Goal: Transaction & Acquisition: Purchase product/service

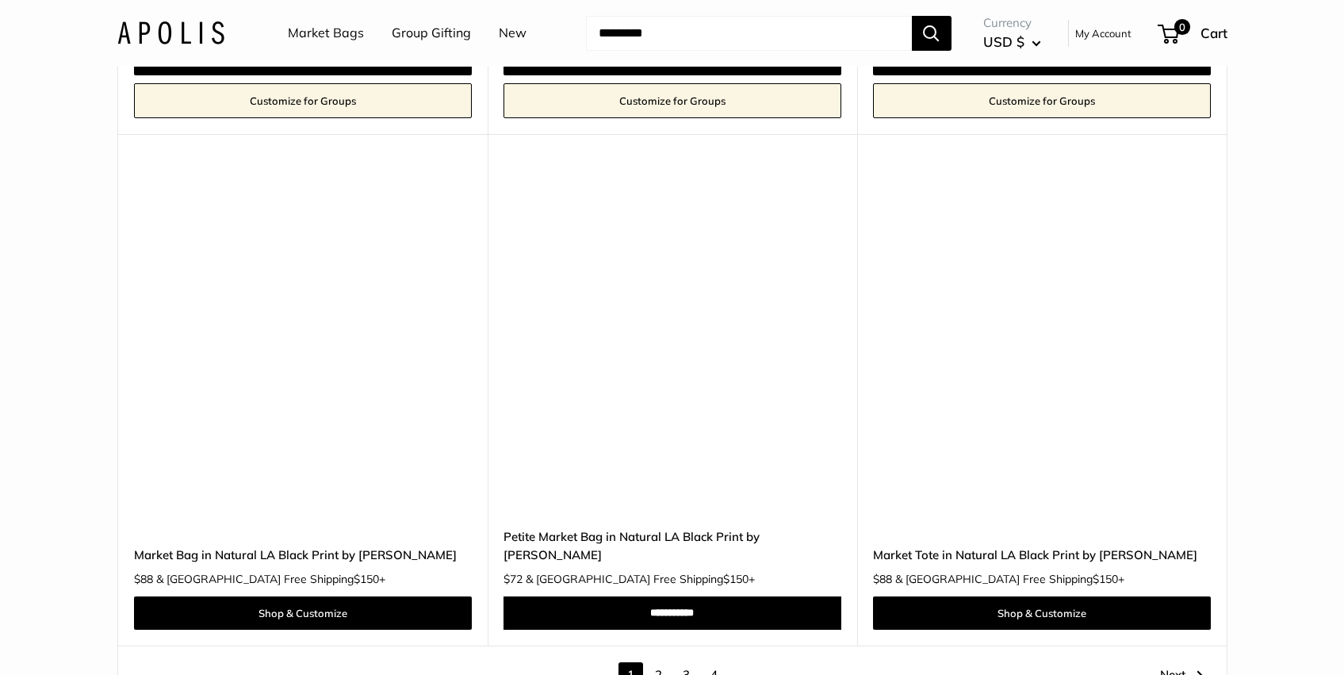
scroll to position [8906, 0]
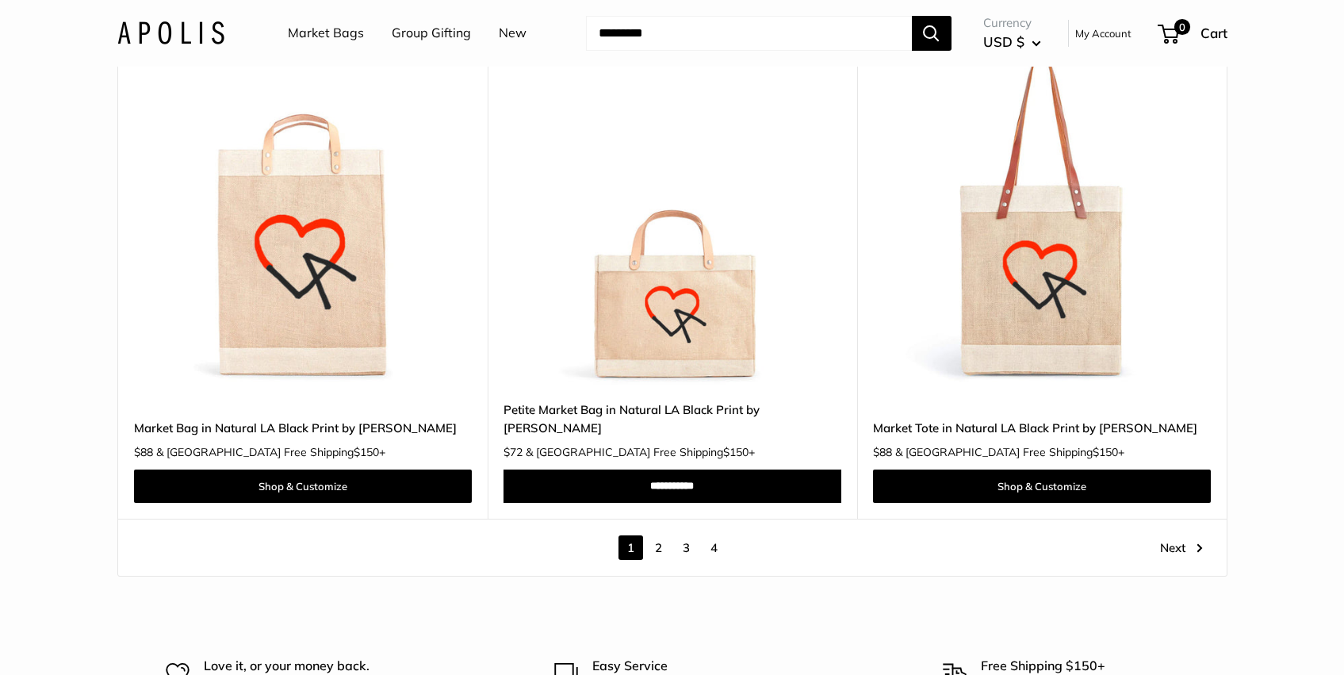
click at [660, 535] on link "2" at bounding box center [658, 547] width 25 height 25
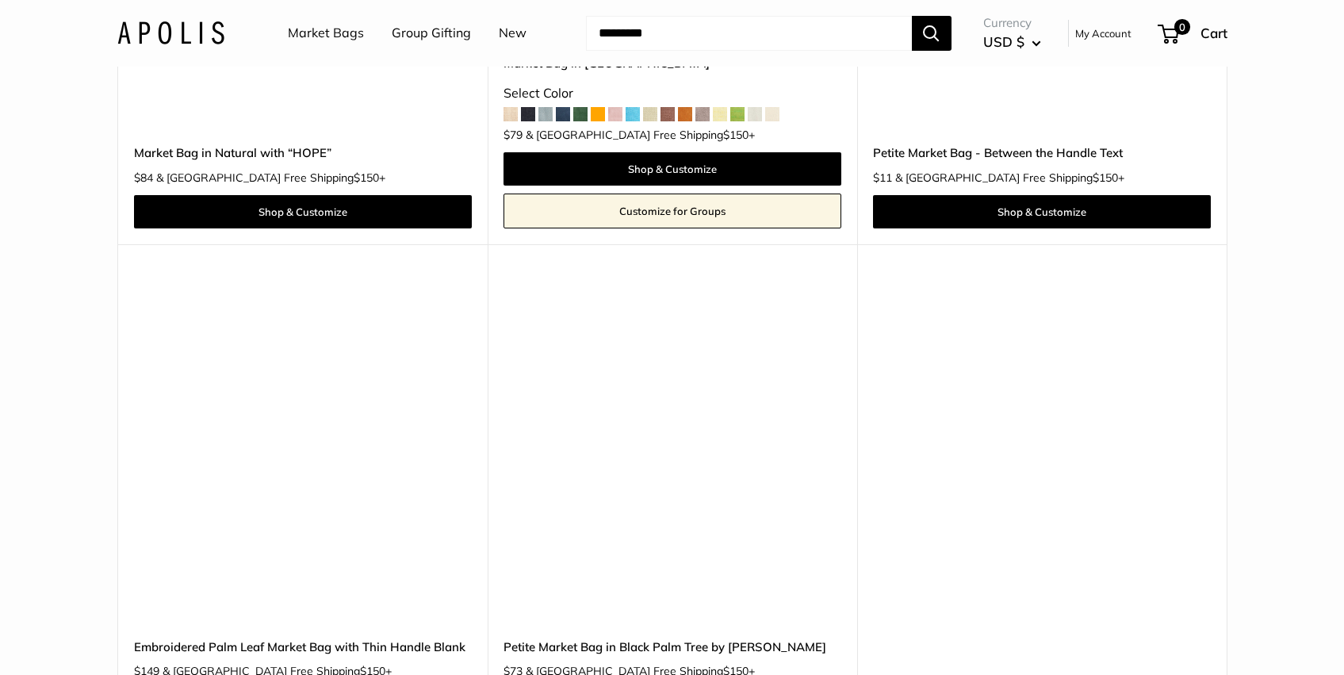
scroll to position [8840, 0]
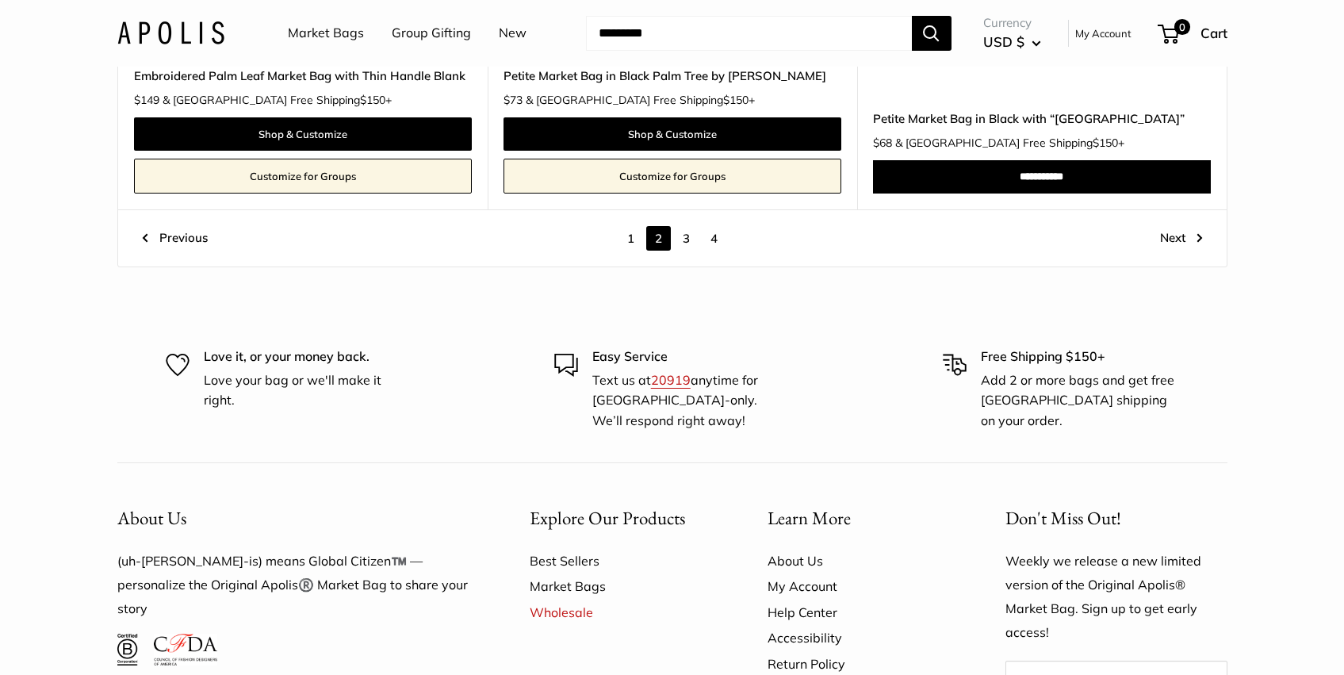
click at [686, 238] on link "3" at bounding box center [686, 238] width 25 height 25
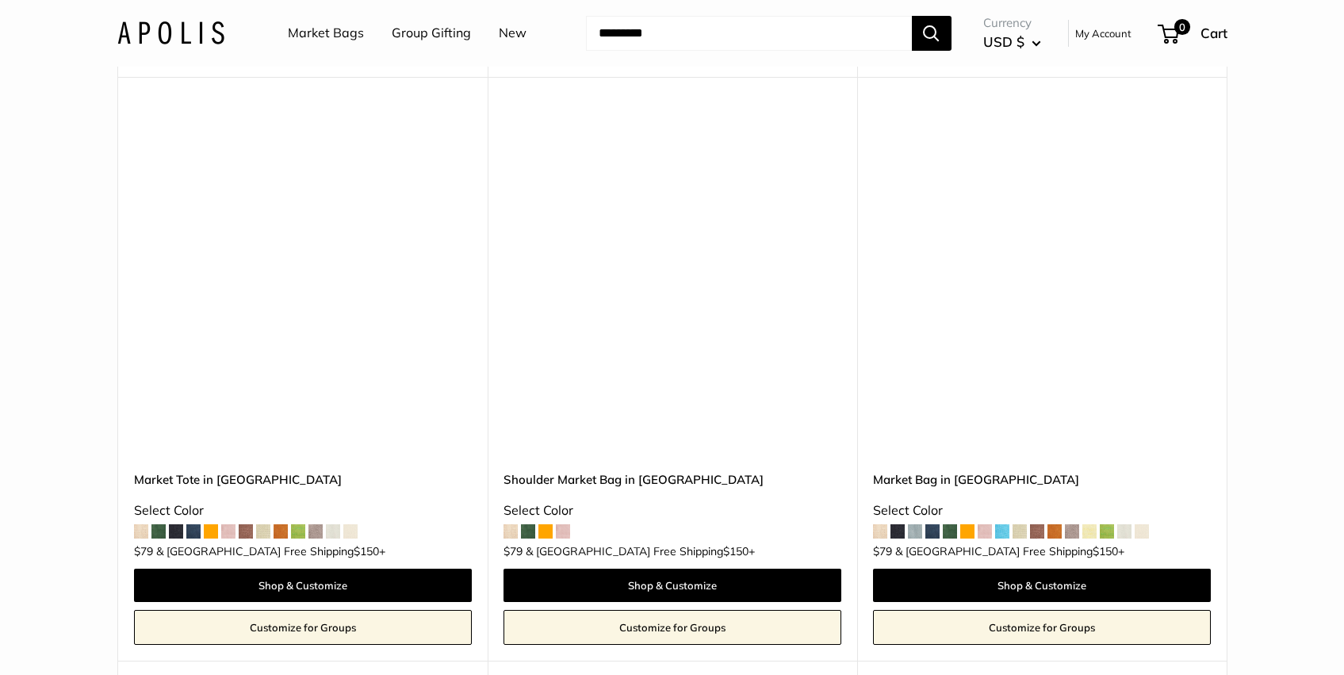
scroll to position [3935, 0]
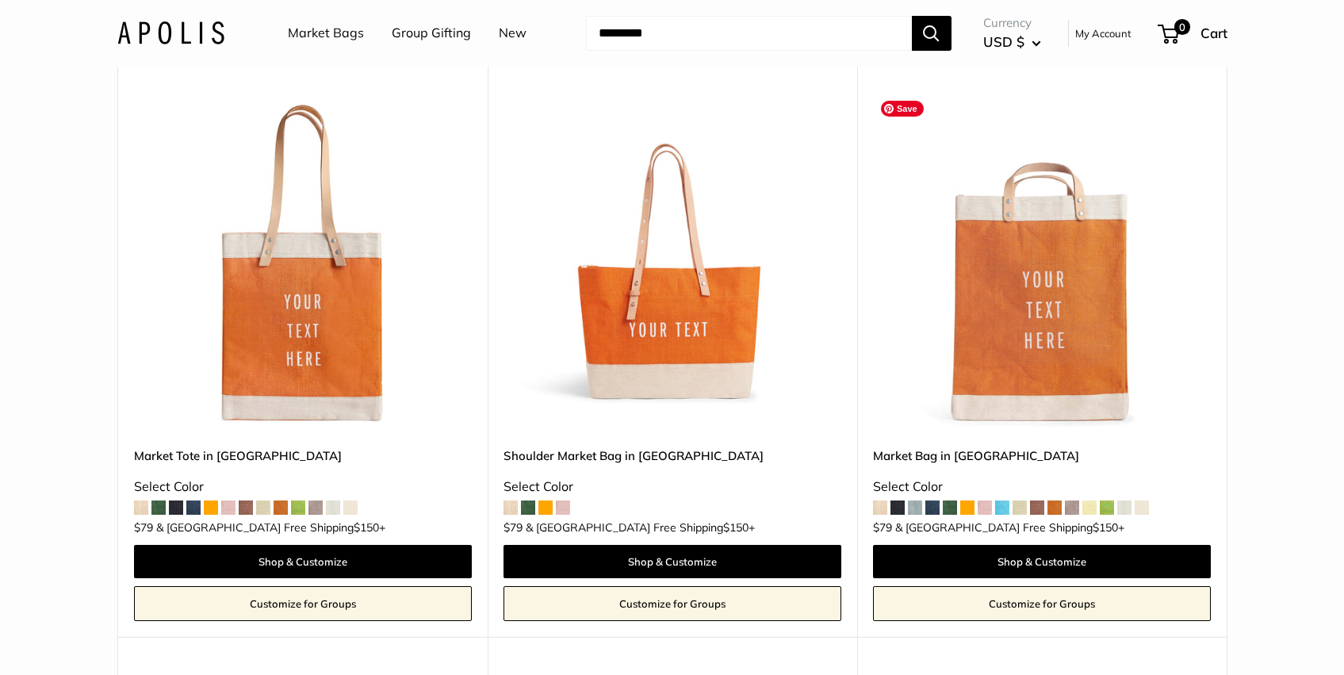
click at [0, 0] on img at bounding box center [0, 0] width 0 height 0
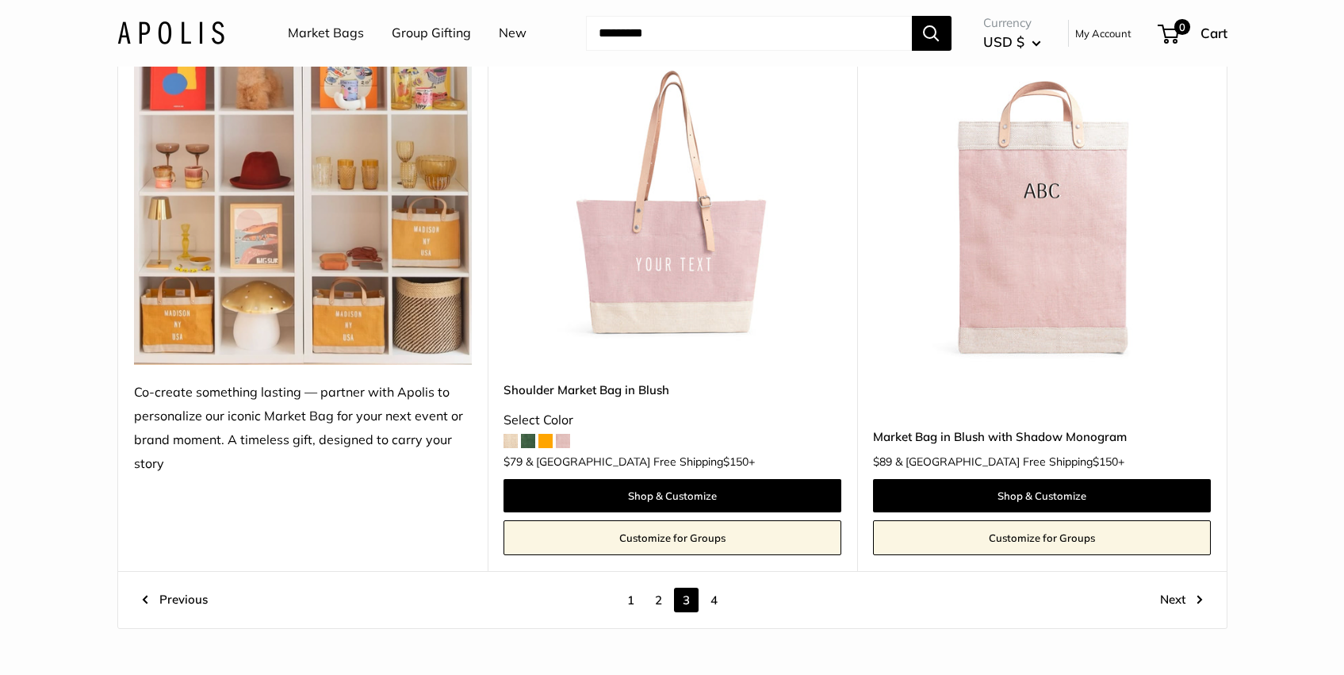
scroll to position [8779, 0]
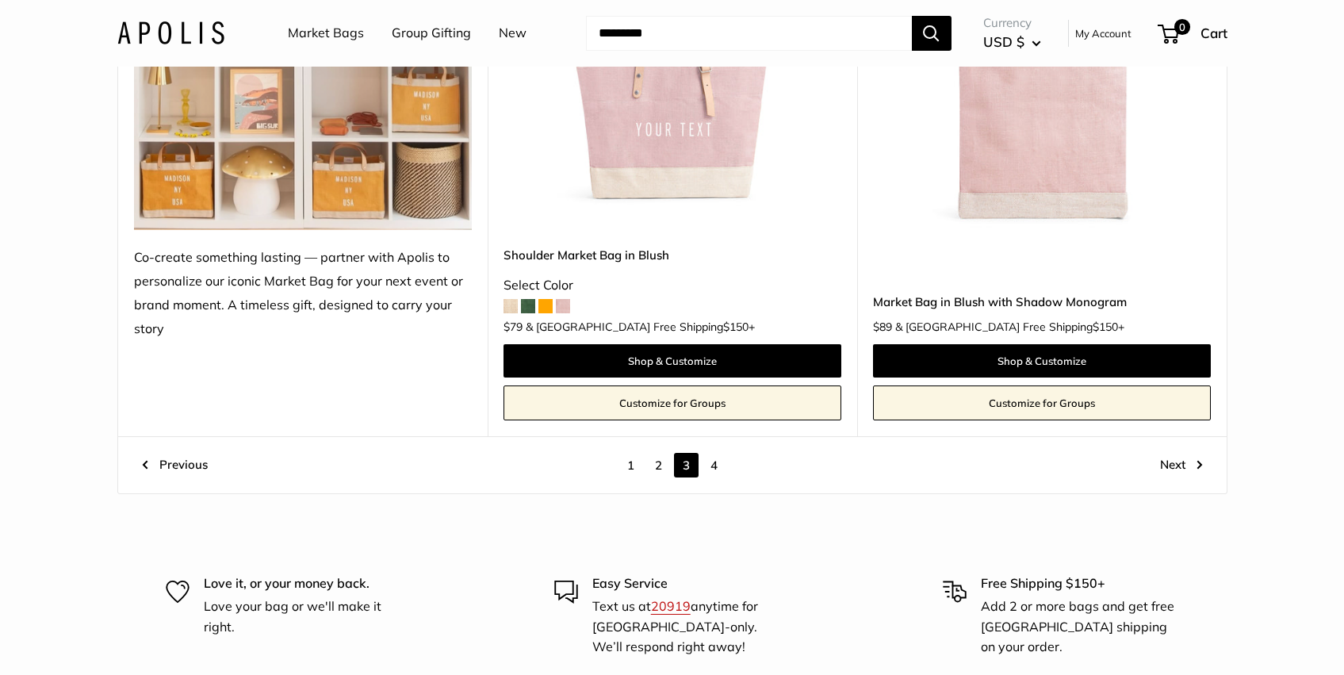
click at [715, 464] on link "4" at bounding box center [714, 465] width 25 height 25
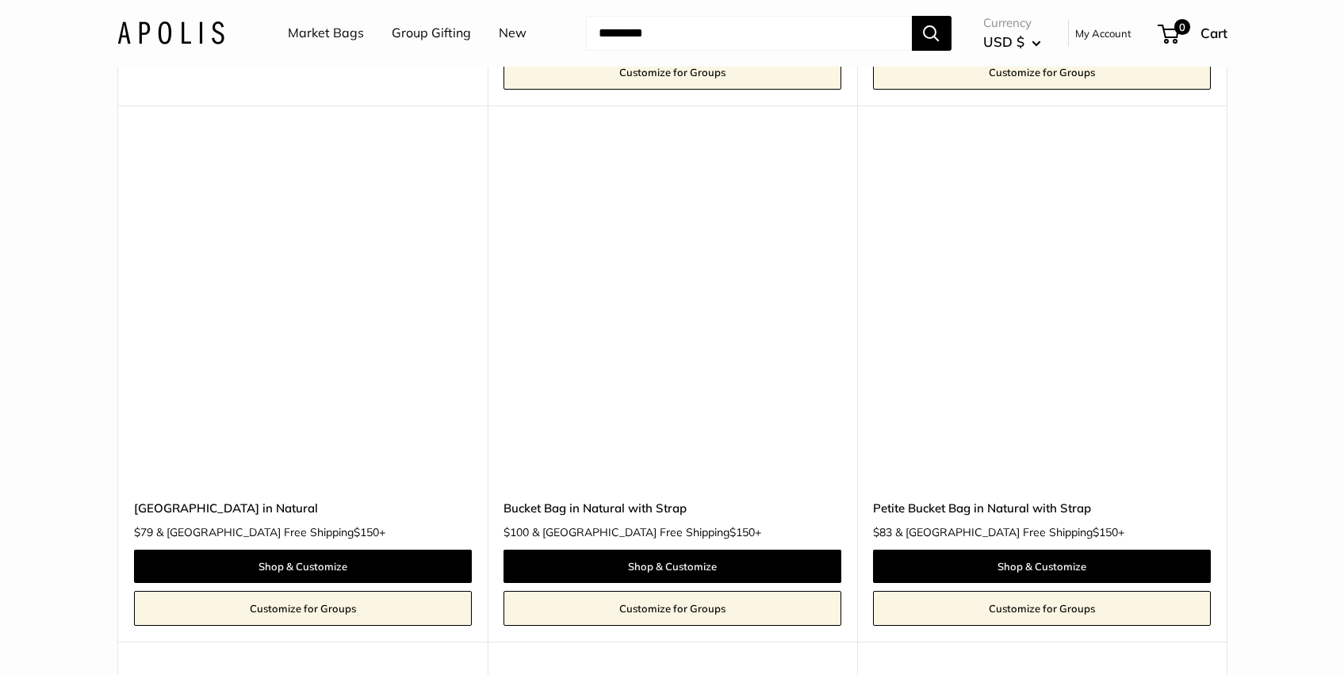
scroll to position [4201, 0]
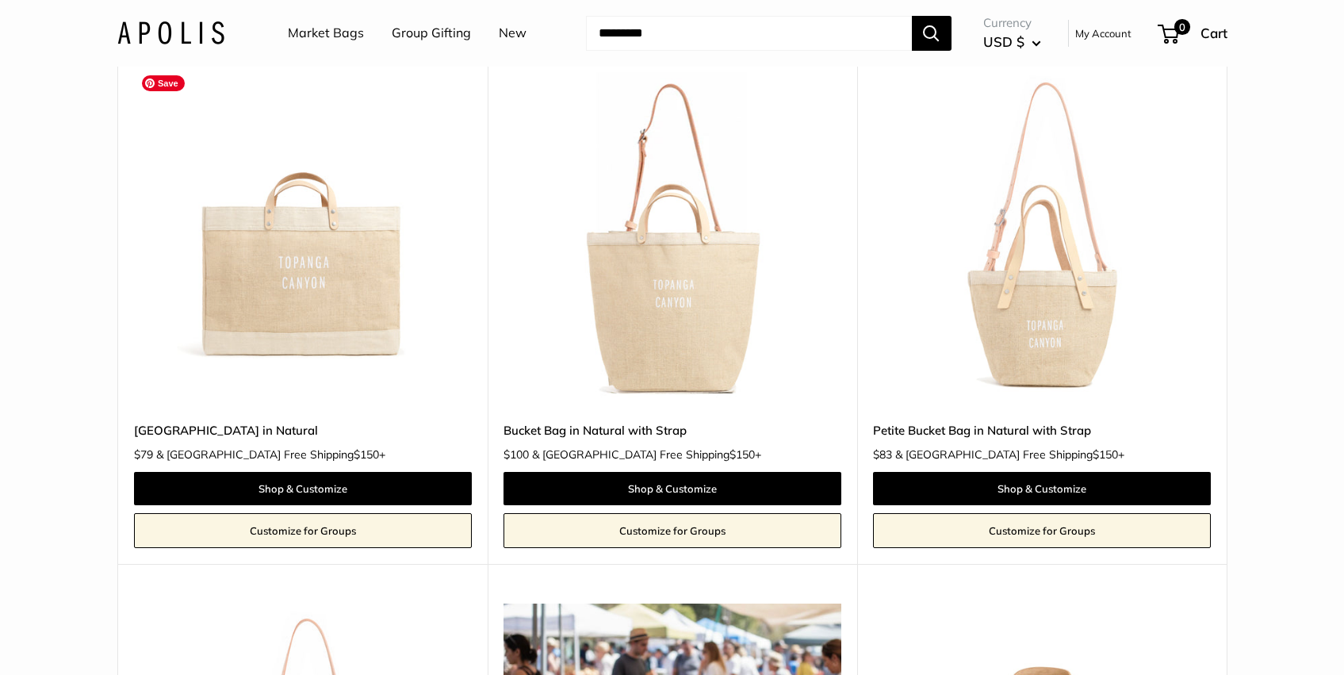
click at [0, 0] on img at bounding box center [0, 0] width 0 height 0
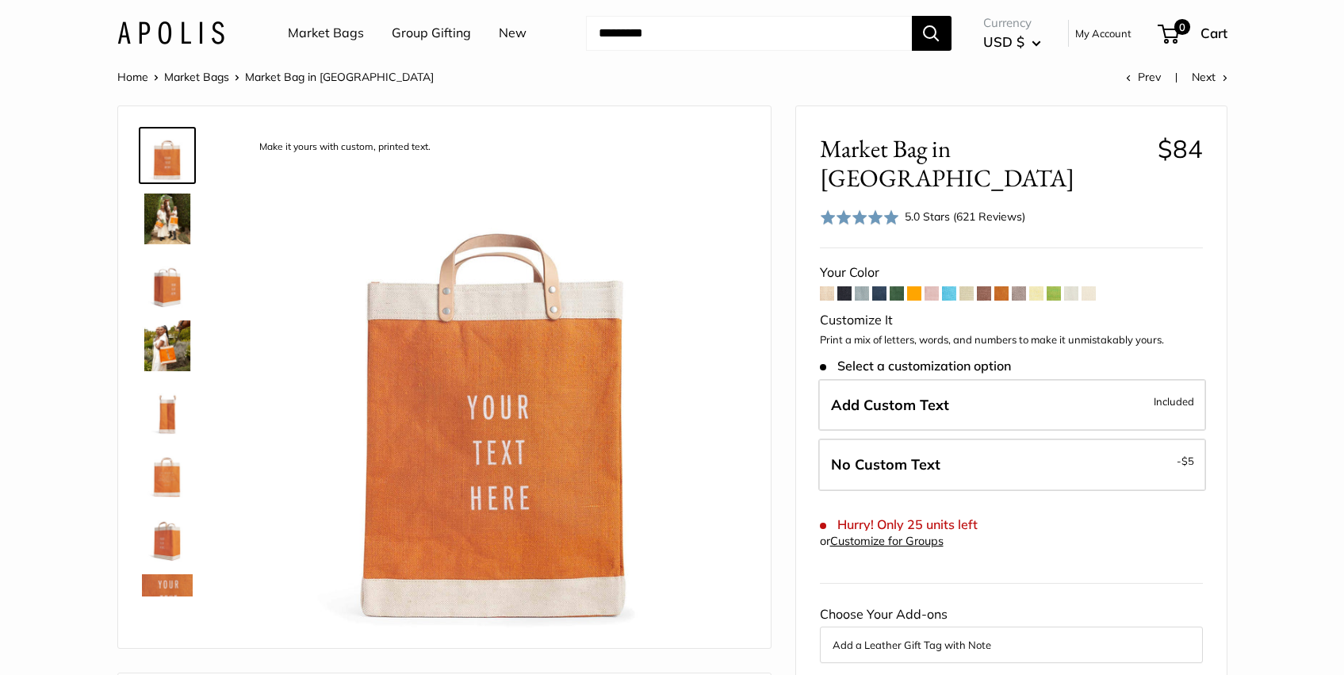
click at [166, 228] on img at bounding box center [167, 218] width 51 height 51
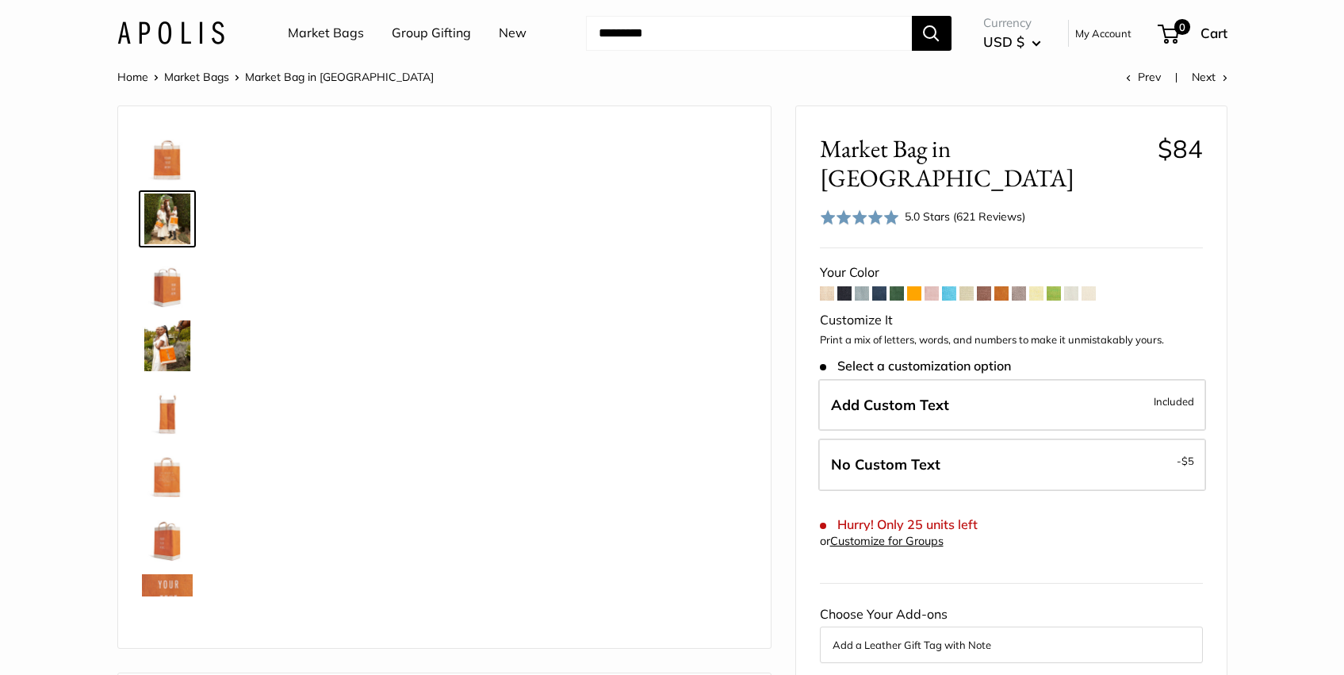
click at [176, 341] on img at bounding box center [167, 345] width 51 height 51
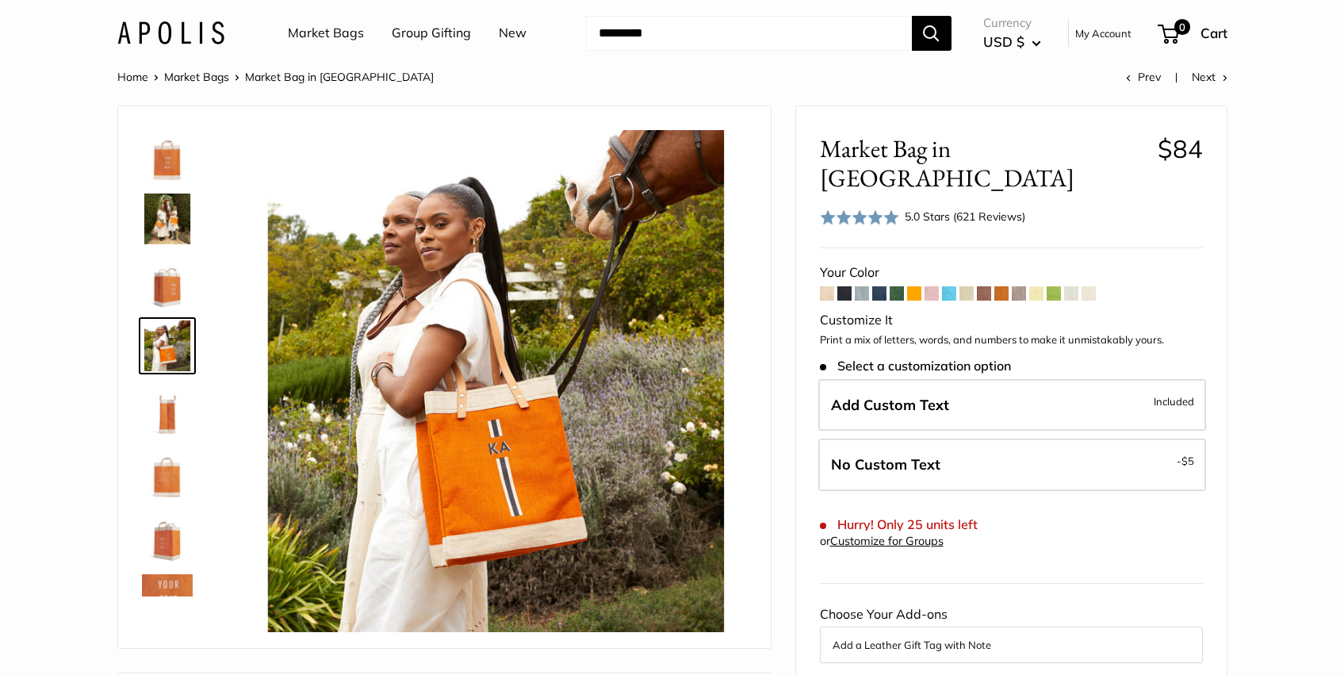
click at [162, 278] on img at bounding box center [167, 282] width 51 height 51
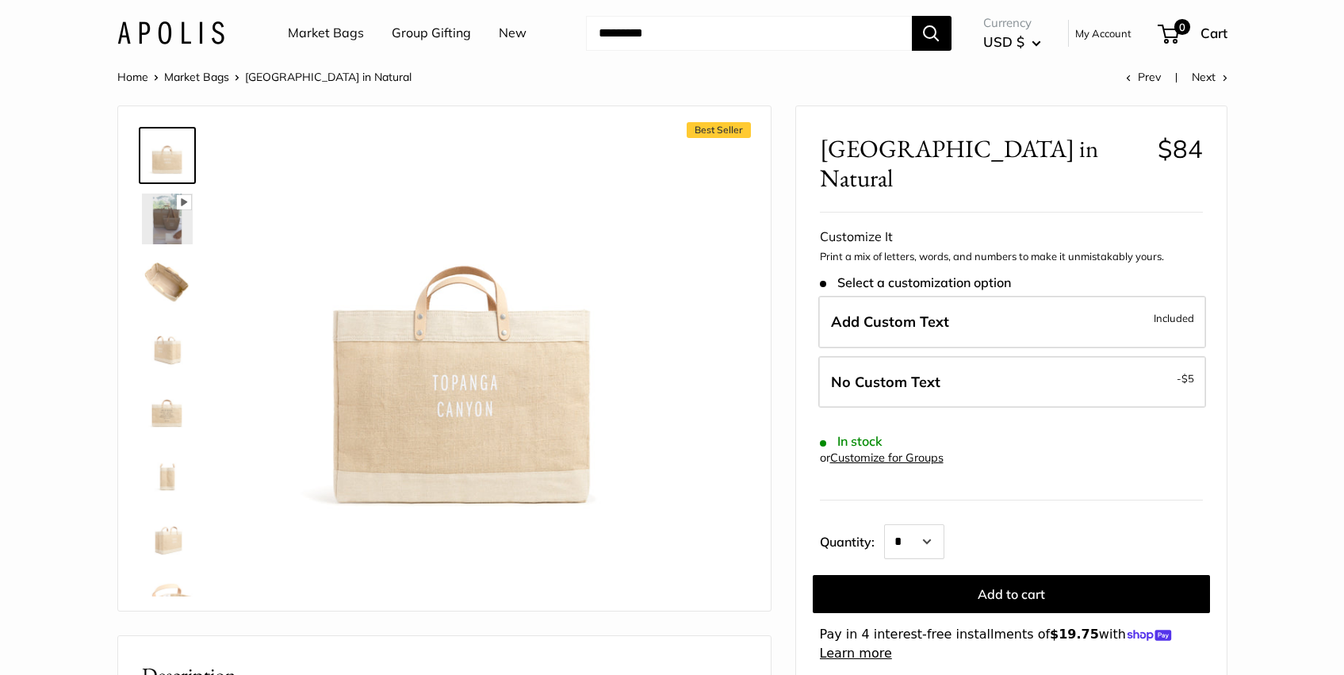
click at [154, 355] on img at bounding box center [167, 345] width 51 height 51
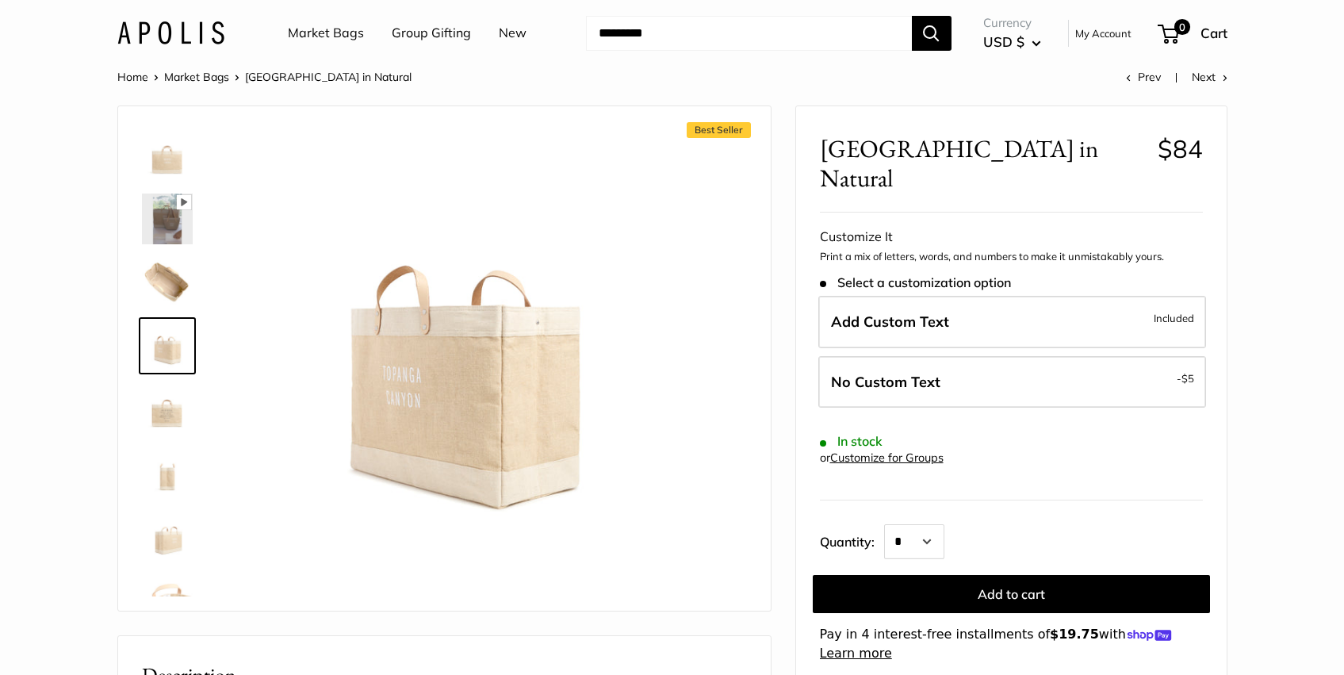
click at [174, 423] on img at bounding box center [167, 409] width 51 height 51
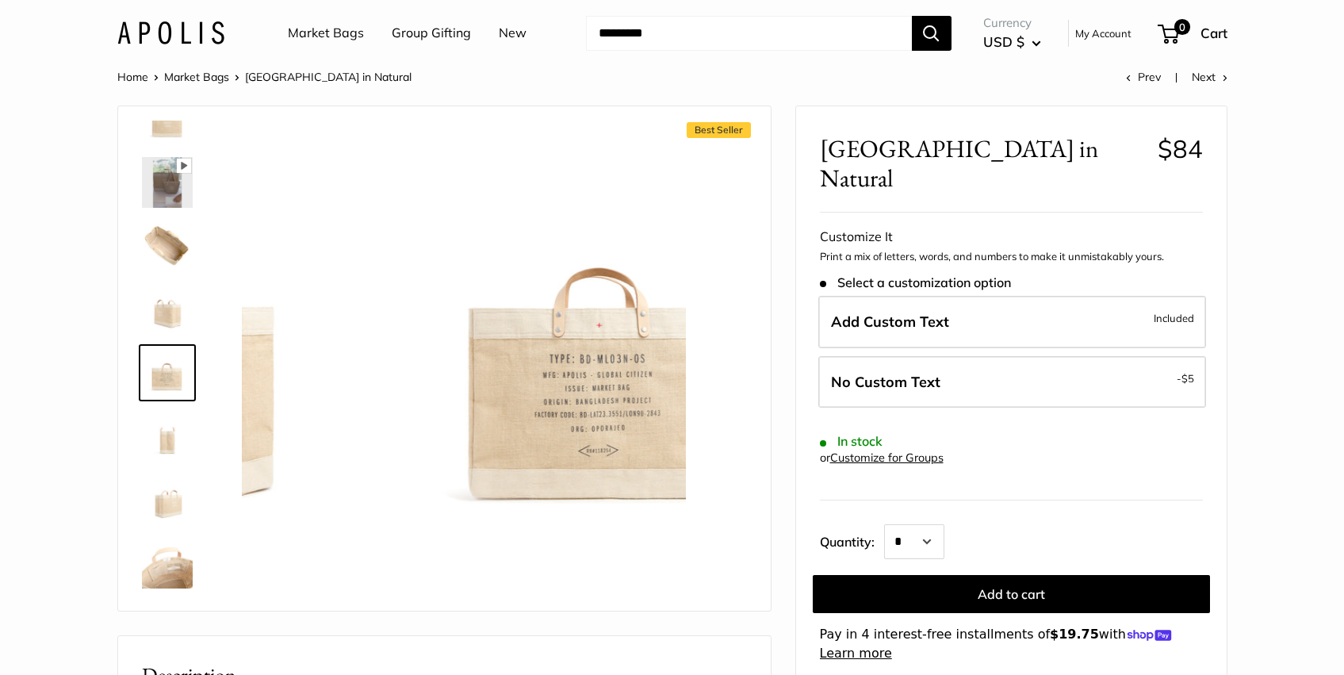
scroll to position [38, 0]
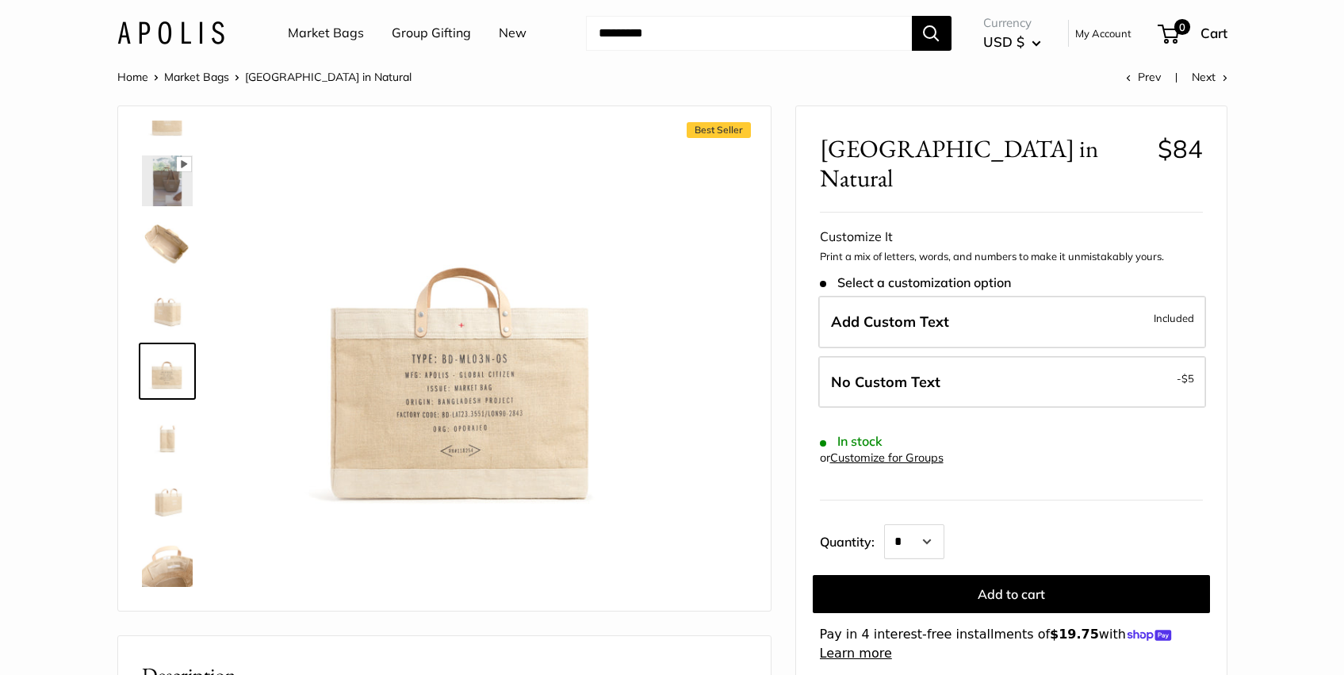
click at [162, 463] on link at bounding box center [167, 434] width 57 height 57
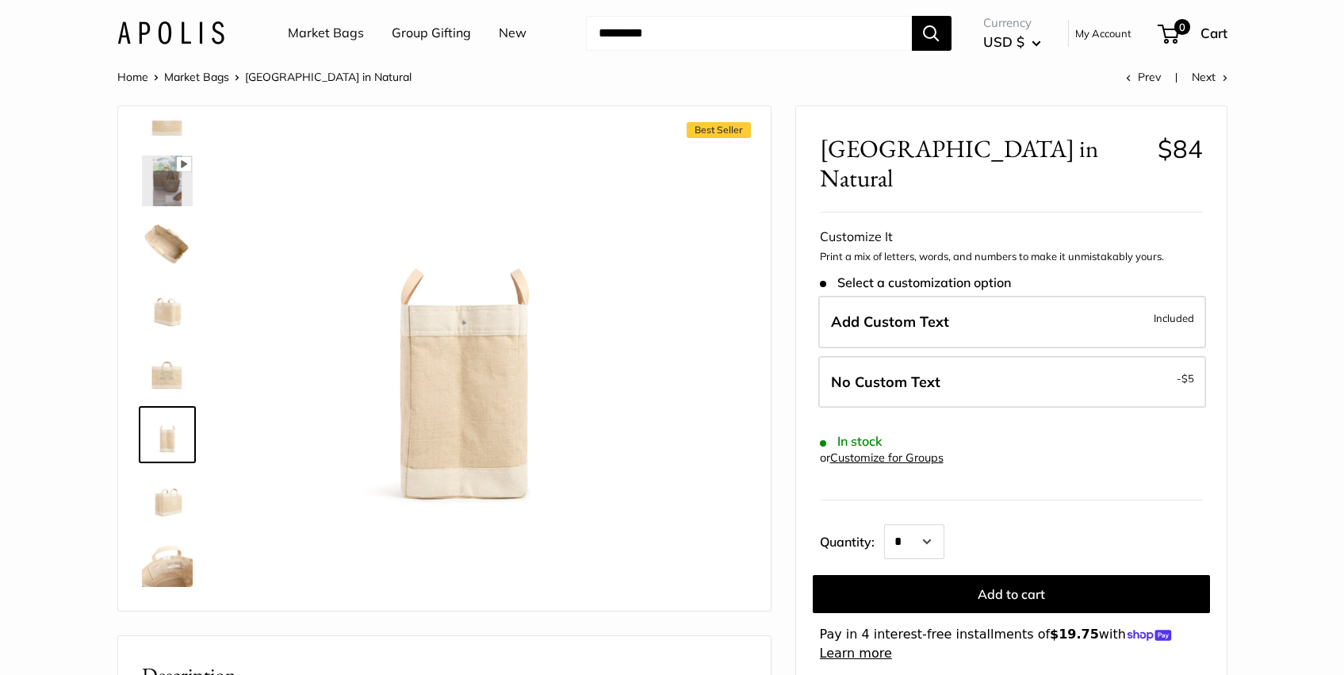
click at [178, 515] on img at bounding box center [167, 498] width 51 height 51
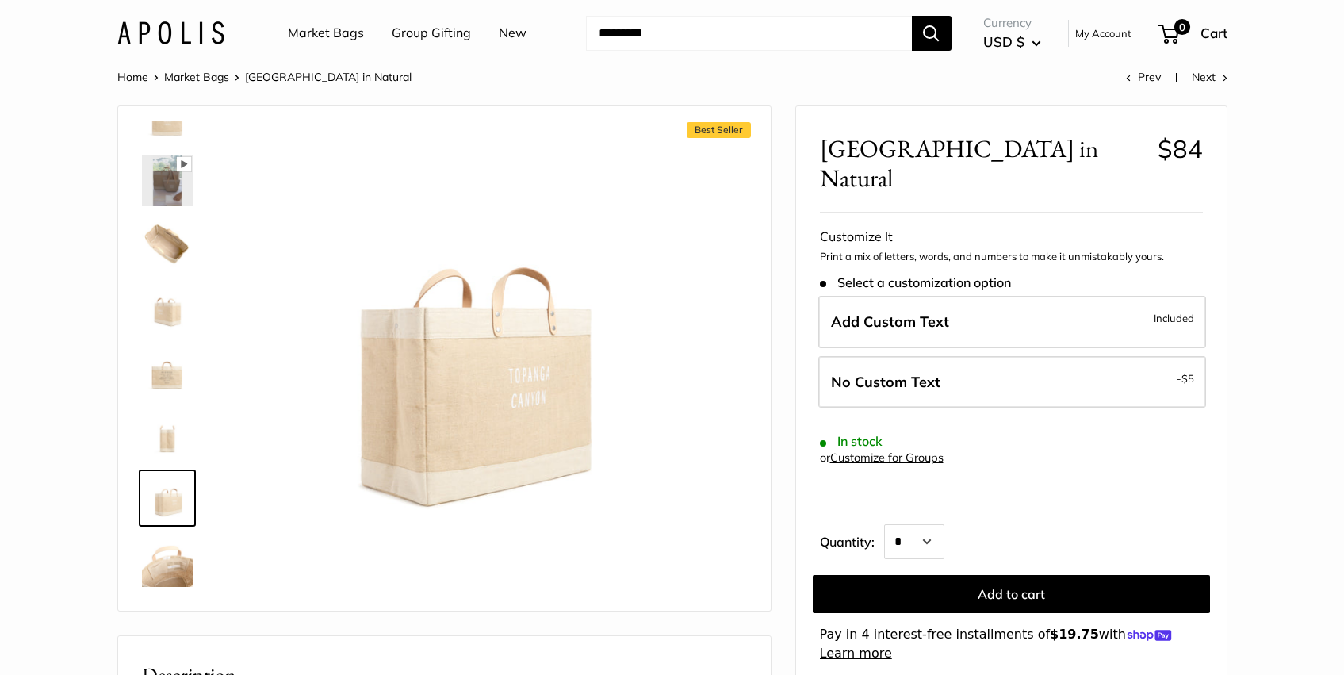
click at [181, 562] on img at bounding box center [167, 561] width 51 height 51
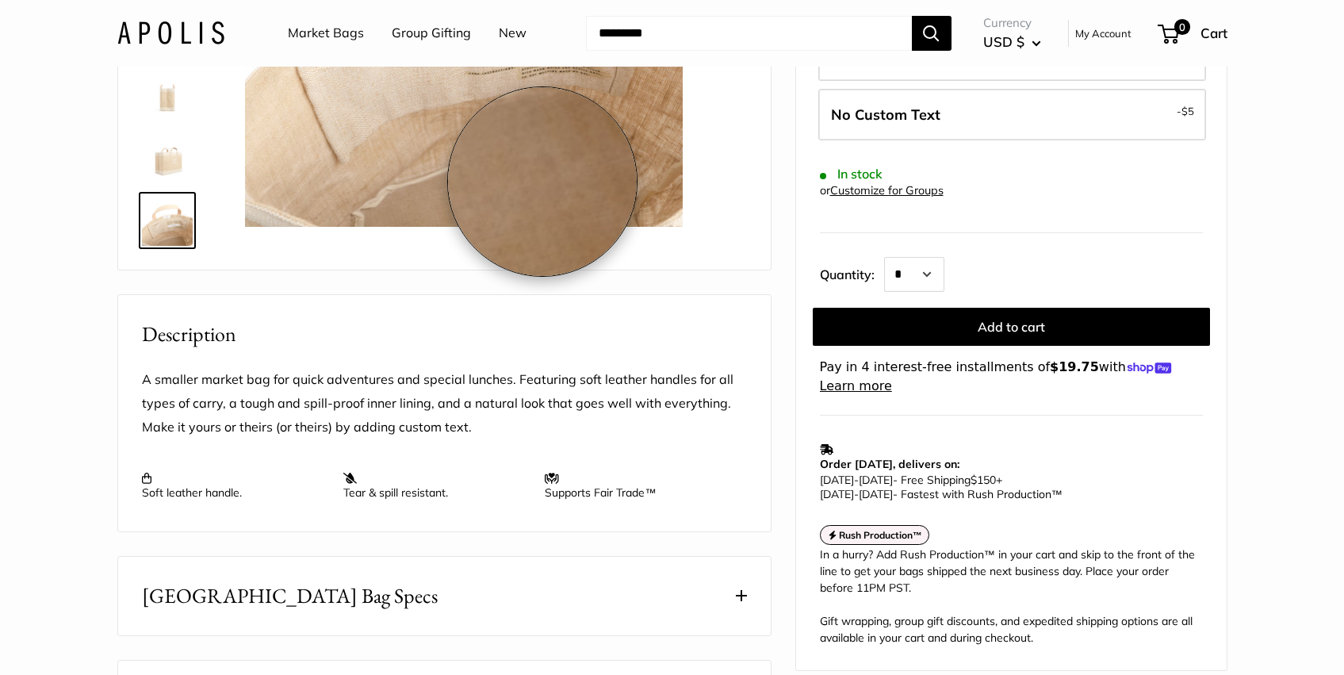
scroll to position [545, 0]
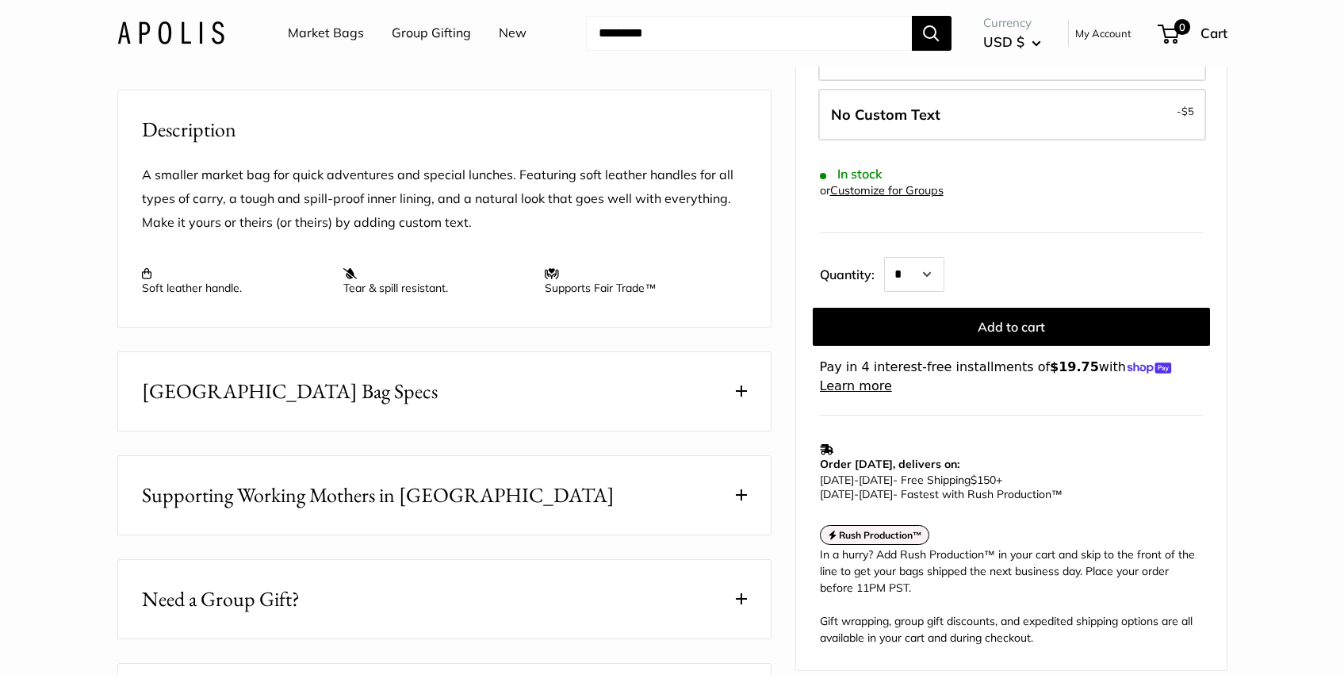
click at [748, 411] on button "East West Market Bag Specs" at bounding box center [444, 391] width 652 height 78
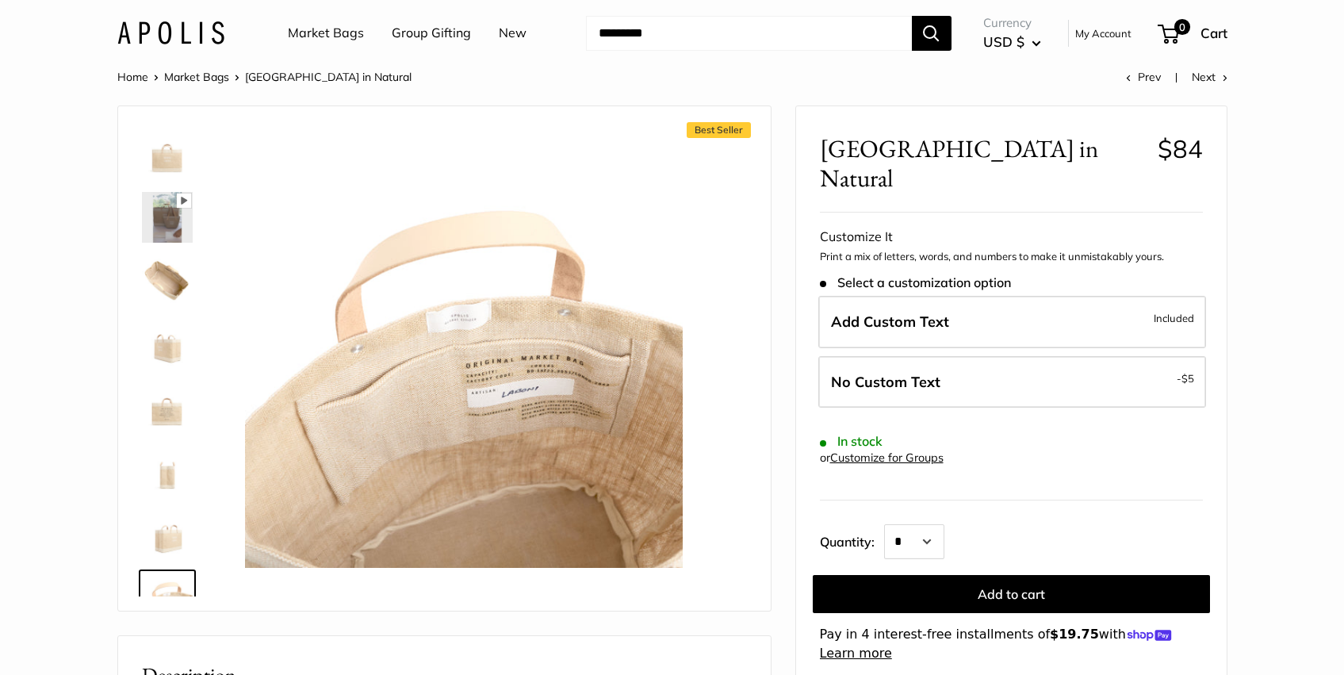
scroll to position [0, 0]
click at [181, 151] on img at bounding box center [167, 155] width 51 height 51
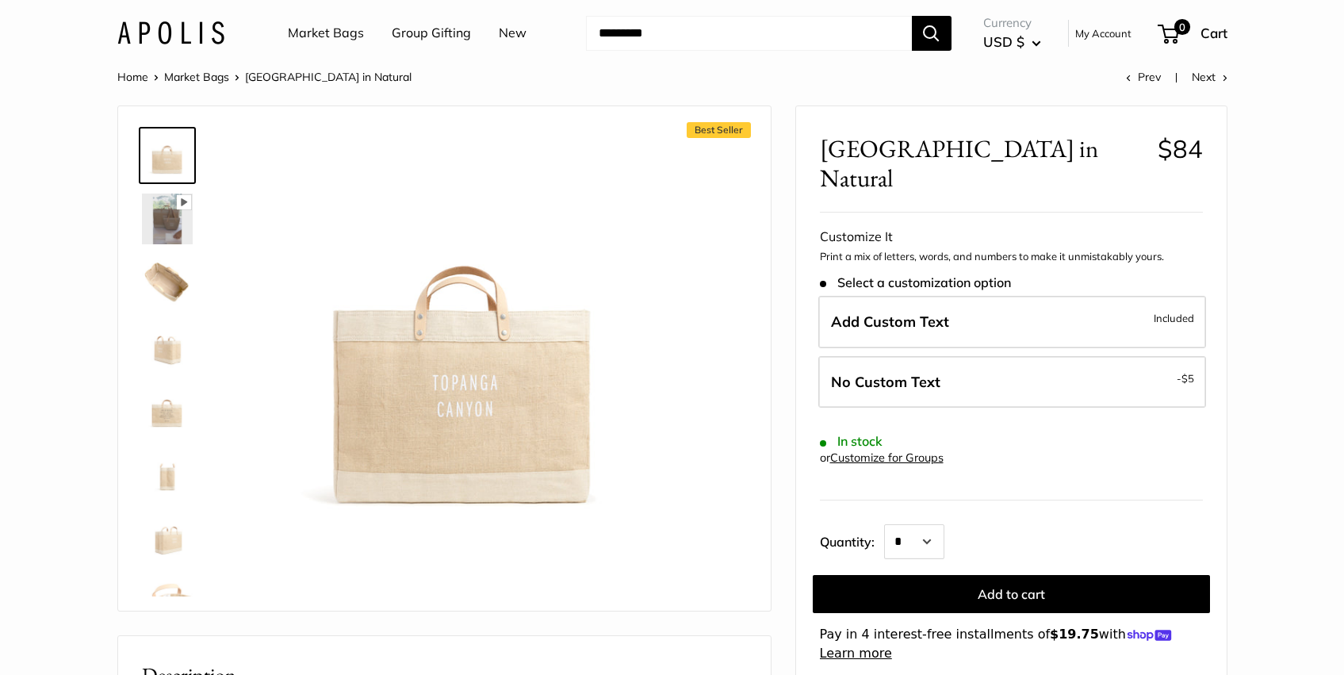
click at [172, 358] on img at bounding box center [167, 345] width 51 height 51
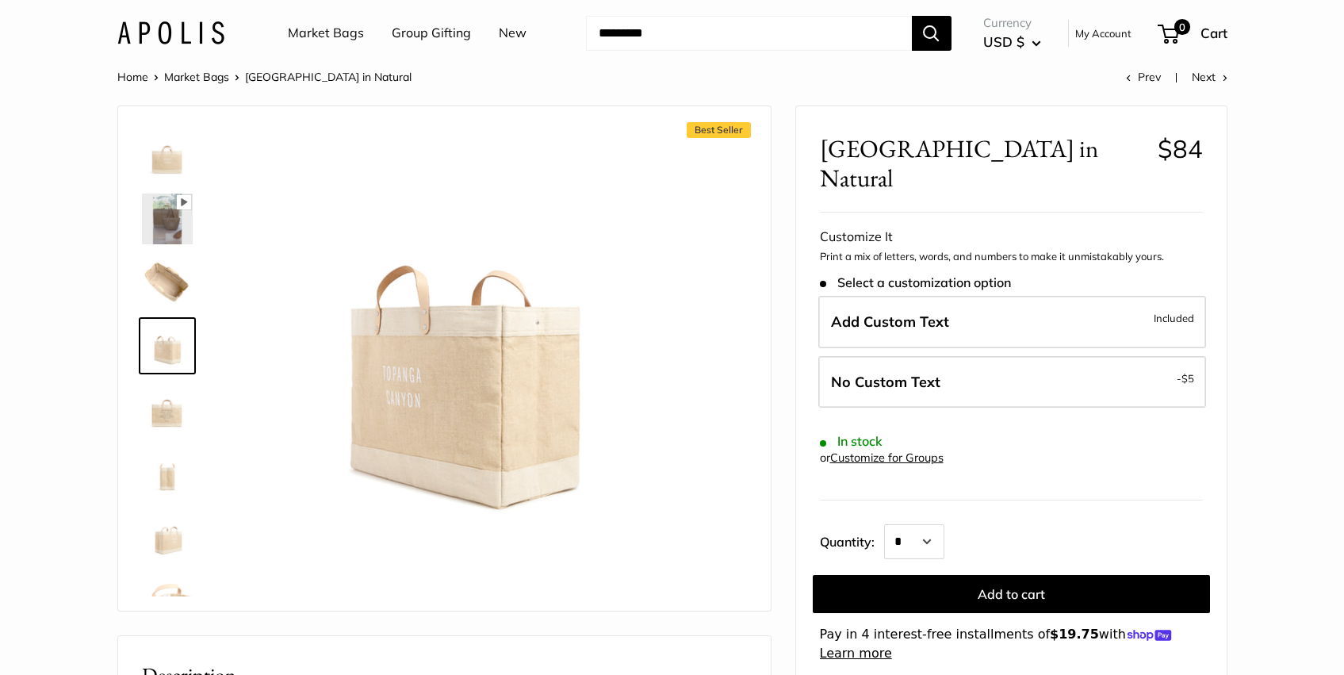
click at [175, 160] on img at bounding box center [167, 155] width 51 height 51
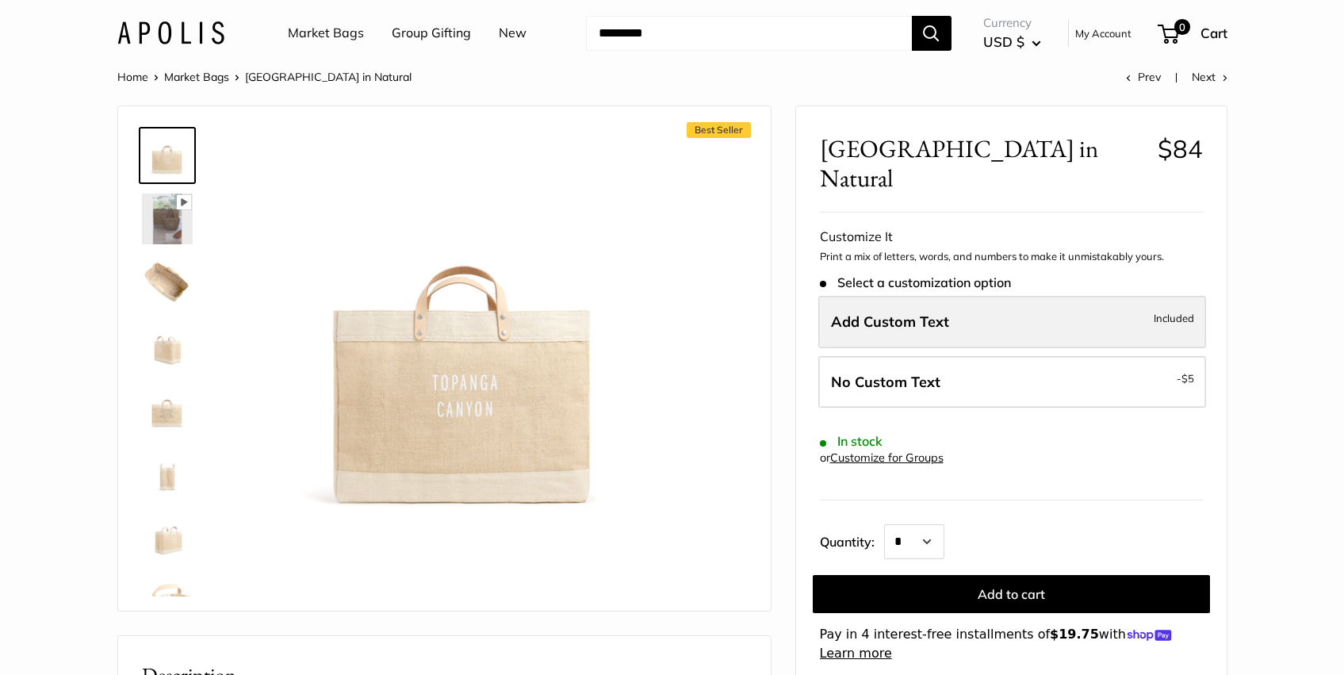
click at [1185, 308] on span "Included" at bounding box center [1174, 317] width 40 height 19
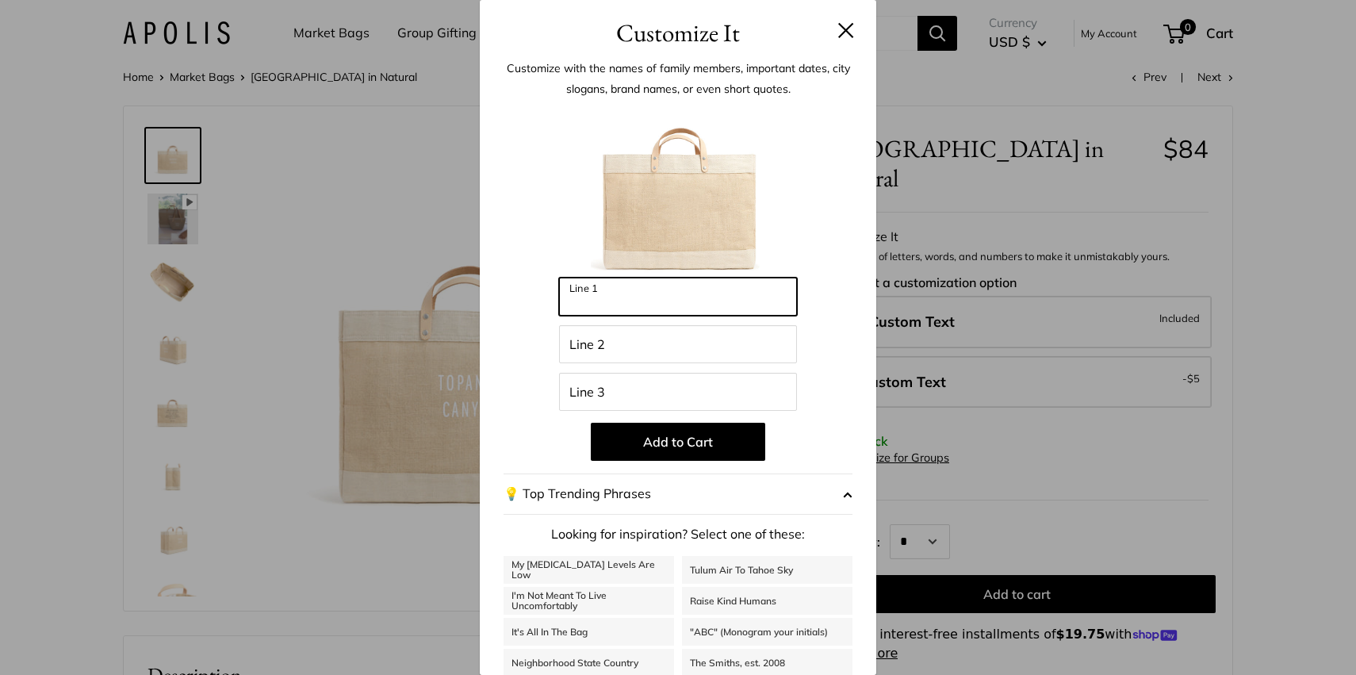
click at [634, 297] on input "Line 1" at bounding box center [678, 296] width 238 height 38
type input "***"
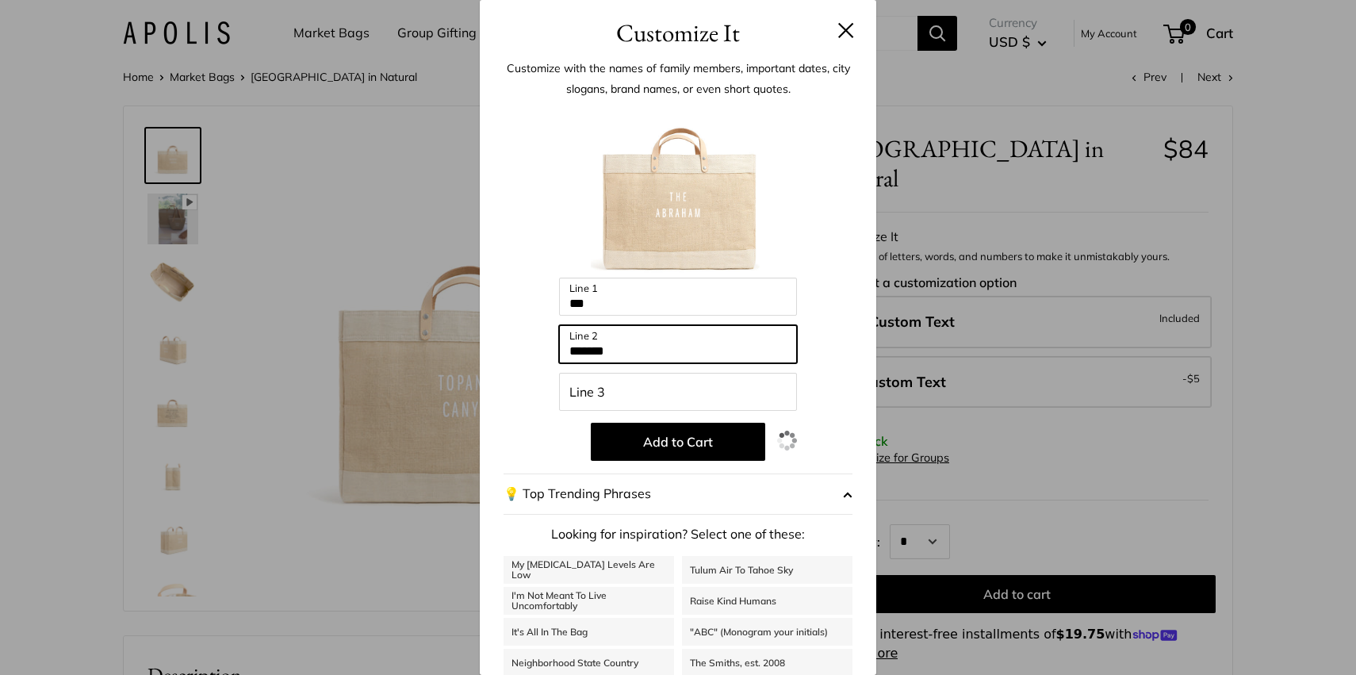
type input "********"
drag, startPoint x: 657, startPoint y: 347, endPoint x: 482, endPoint y: 329, distance: 176.2
click at [482, 329] on div "Customize with the names of family members, important dates, city slogans, bran…" at bounding box center [678, 404] width 396 height 704
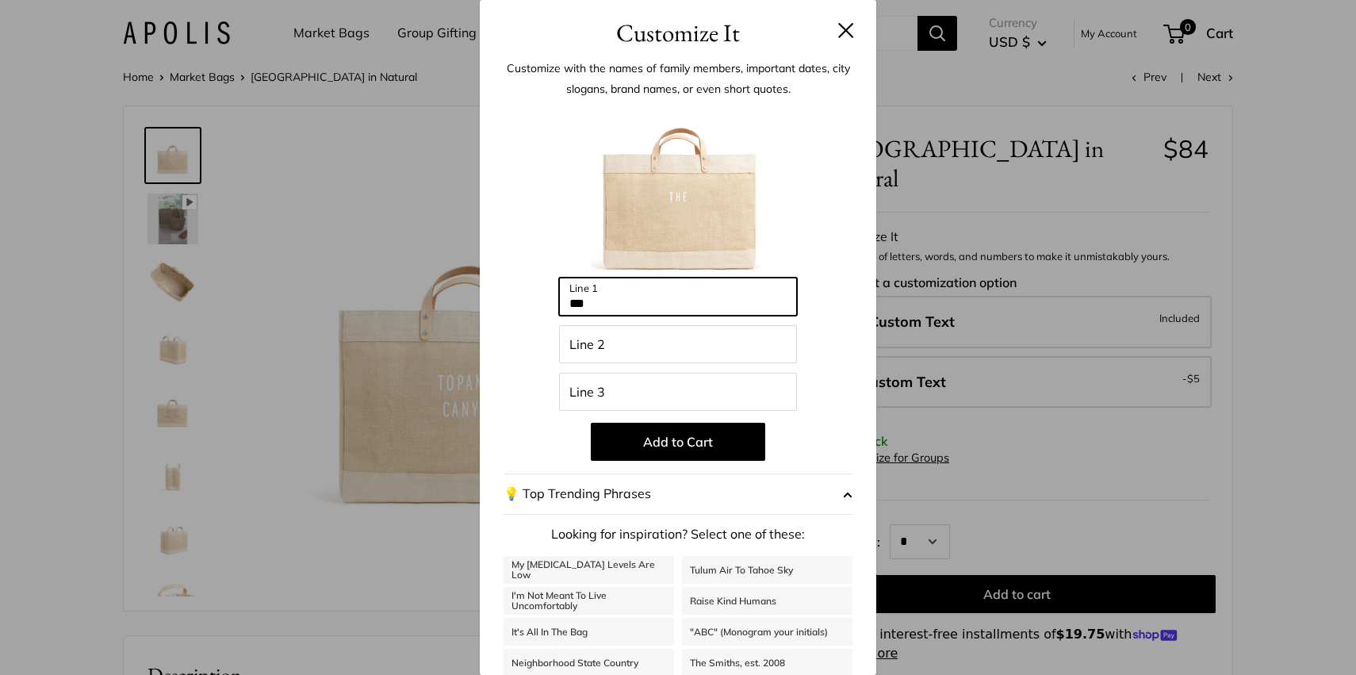
drag, startPoint x: 618, startPoint y: 293, endPoint x: 464, endPoint y: 293, distance: 153.8
click at [464, 293] on div "Customize It Customize with the names of family members, important dates, city …" at bounding box center [678, 337] width 1356 height 675
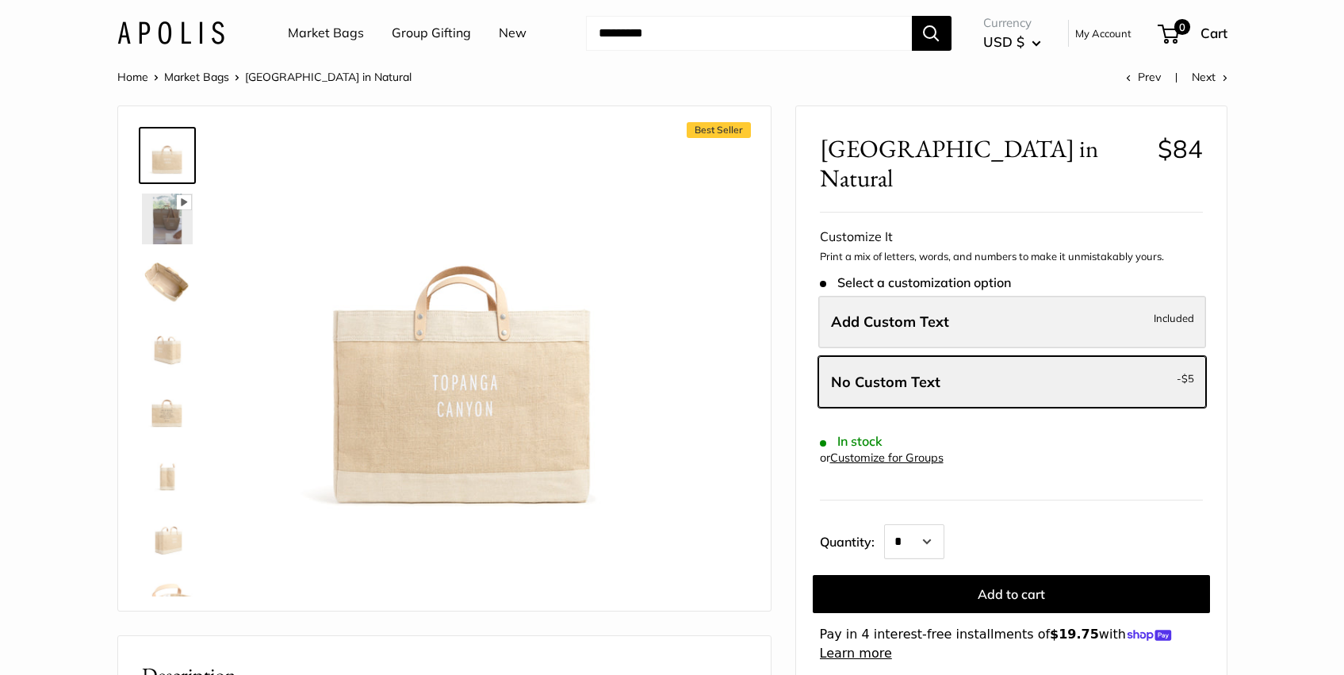
click at [1020, 297] on label "Add Custom Text Included" at bounding box center [1012, 322] width 388 height 52
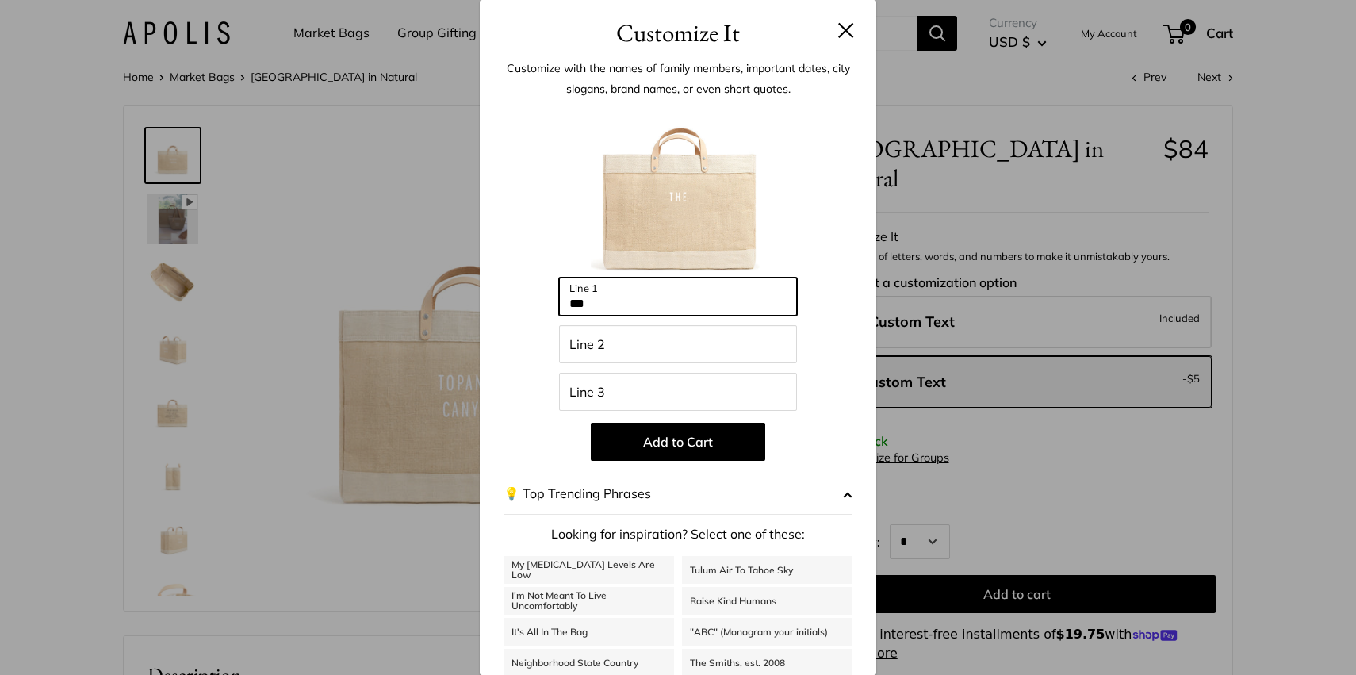
drag, startPoint x: 646, startPoint y: 308, endPoint x: 477, endPoint y: 307, distance: 168.9
click at [477, 307] on div "Customize It Customize with the names of family members, important dates, city …" at bounding box center [678, 337] width 1356 height 675
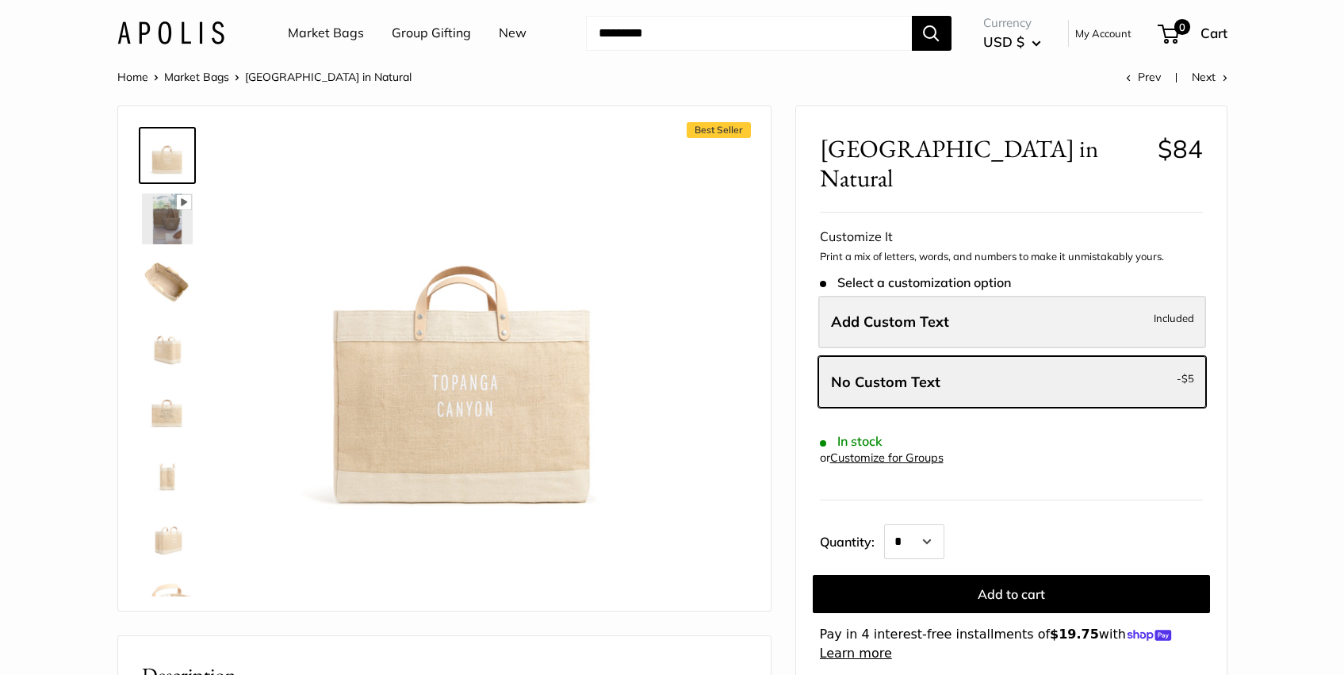
click at [1027, 296] on label "Add Custom Text Included" at bounding box center [1012, 322] width 388 height 52
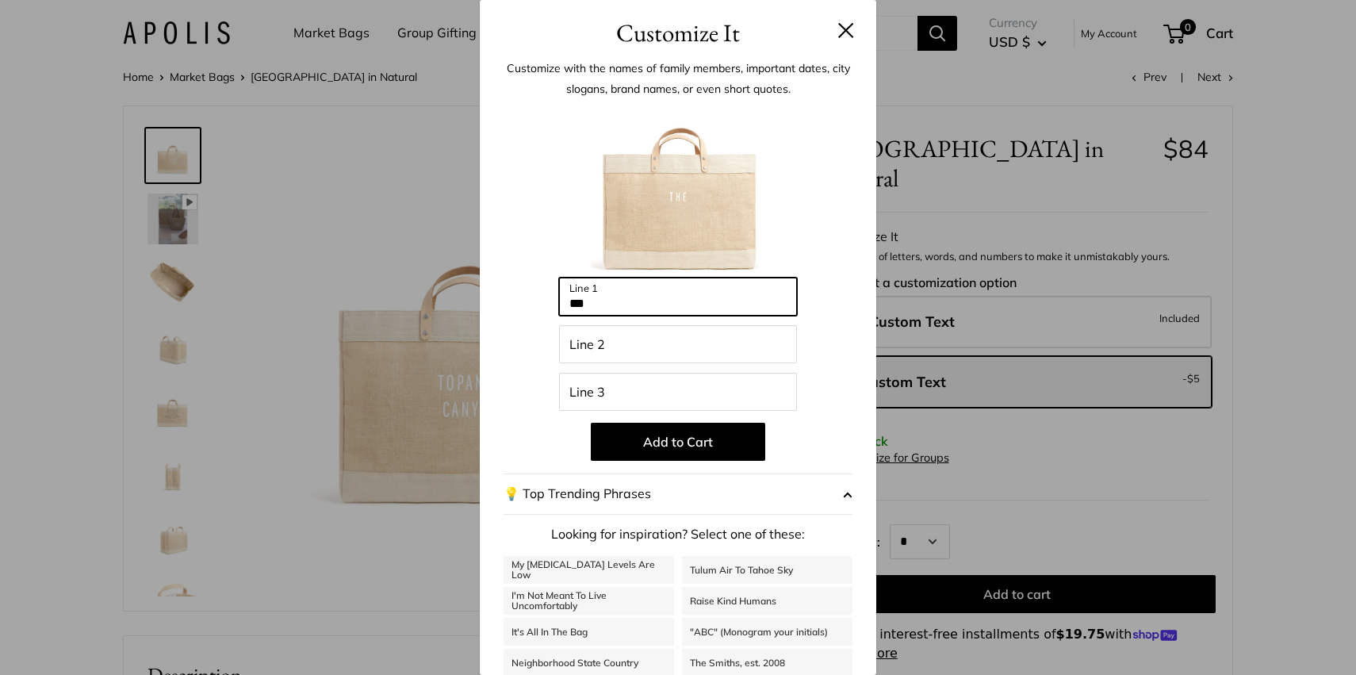
click at [638, 299] on input "***" at bounding box center [678, 296] width 238 height 38
type input "*"
type input "*******"
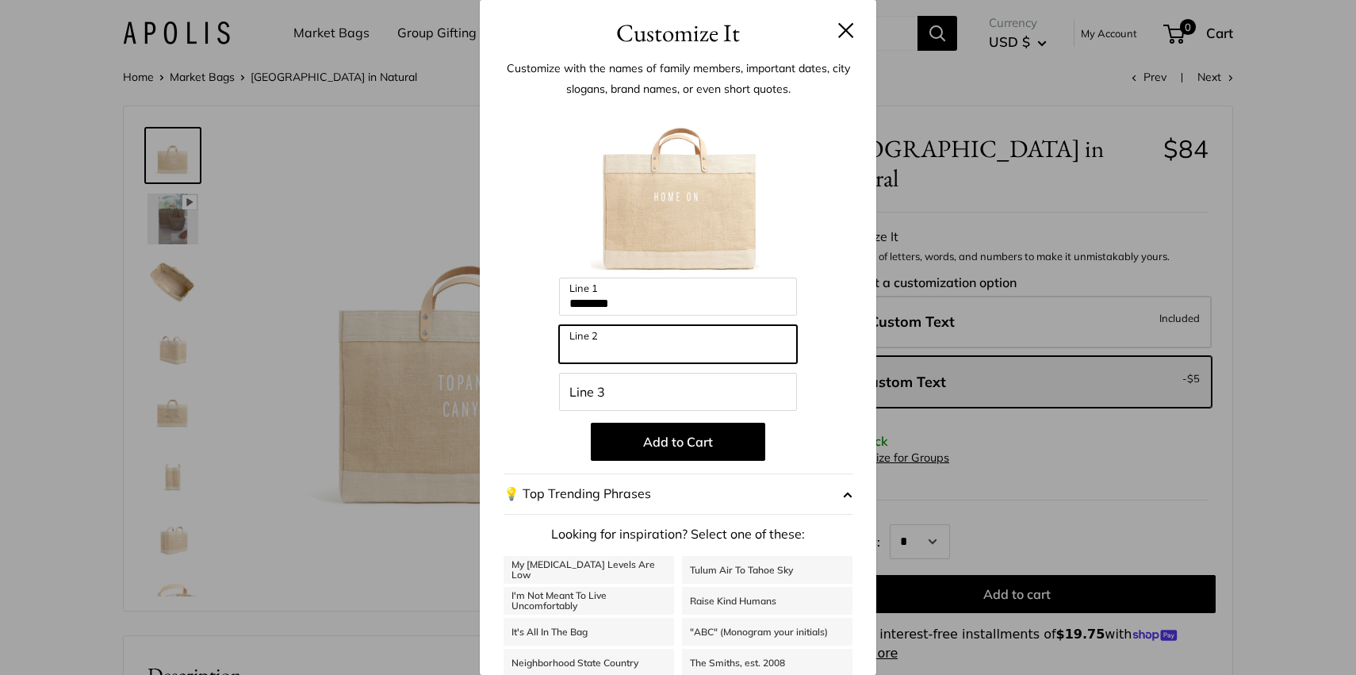
click at [595, 340] on input "Line 2" at bounding box center [678, 344] width 238 height 38
type input "*********"
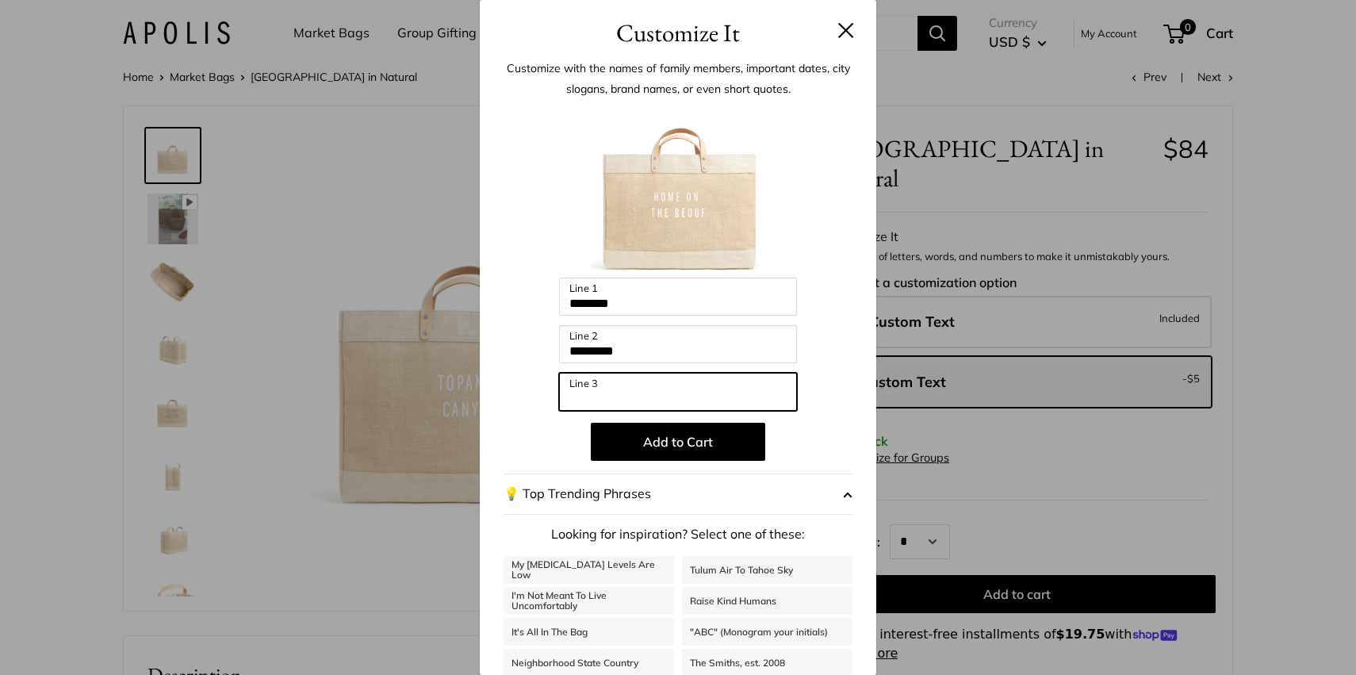
click at [665, 400] on input "Line 3" at bounding box center [678, 392] width 238 height 38
type input "*********"
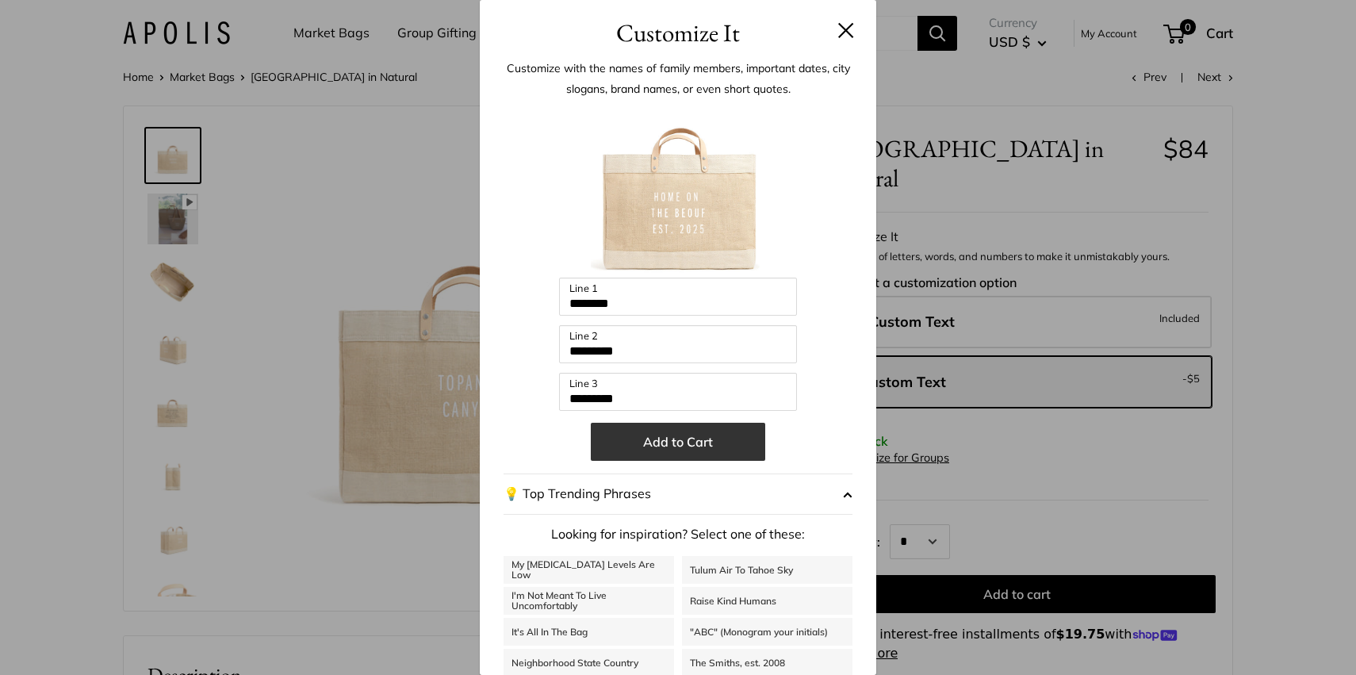
click at [702, 442] on button "Add to Cart" at bounding box center [678, 442] width 174 height 38
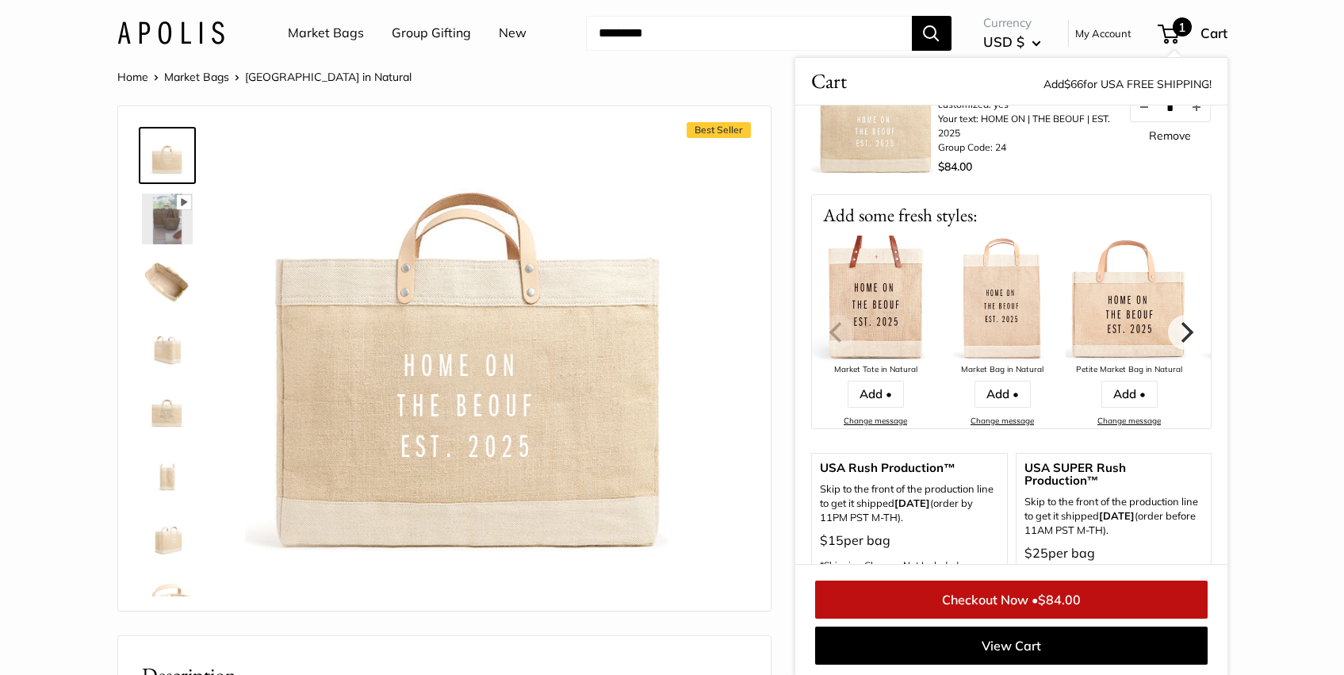
scroll to position [145, 0]
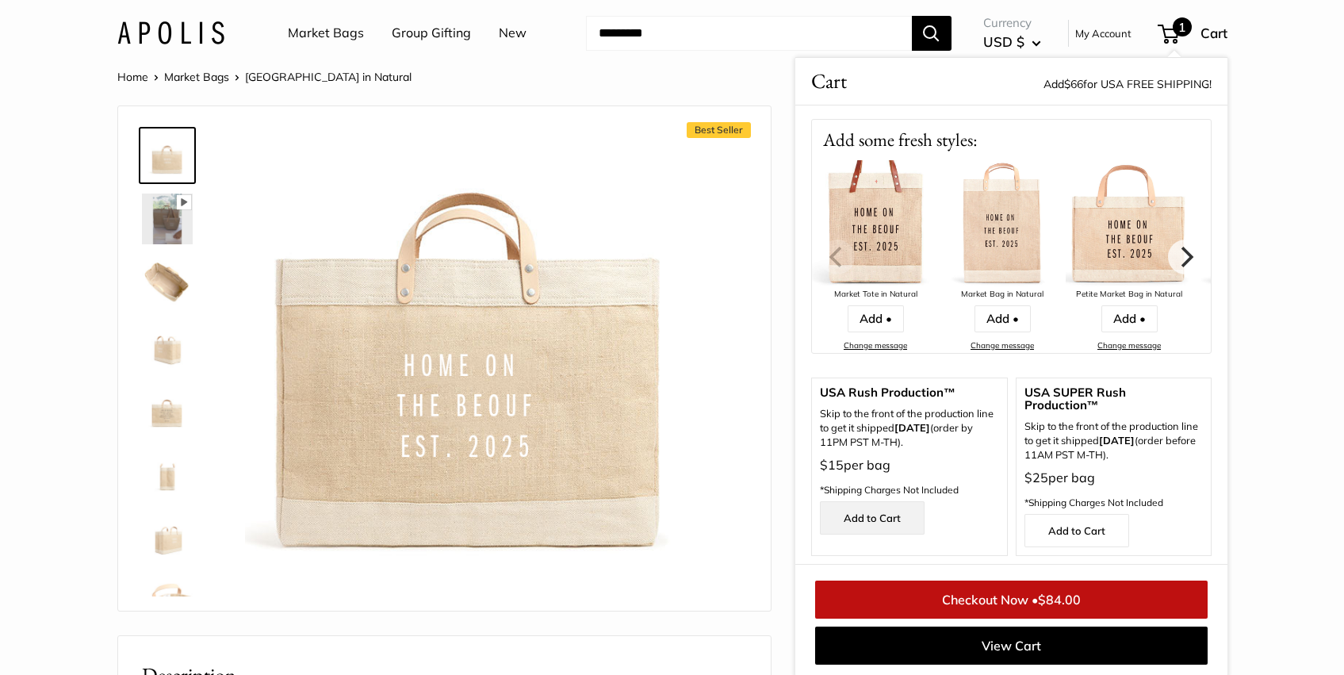
click at [895, 516] on link "Add to Cart" at bounding box center [872, 517] width 105 height 33
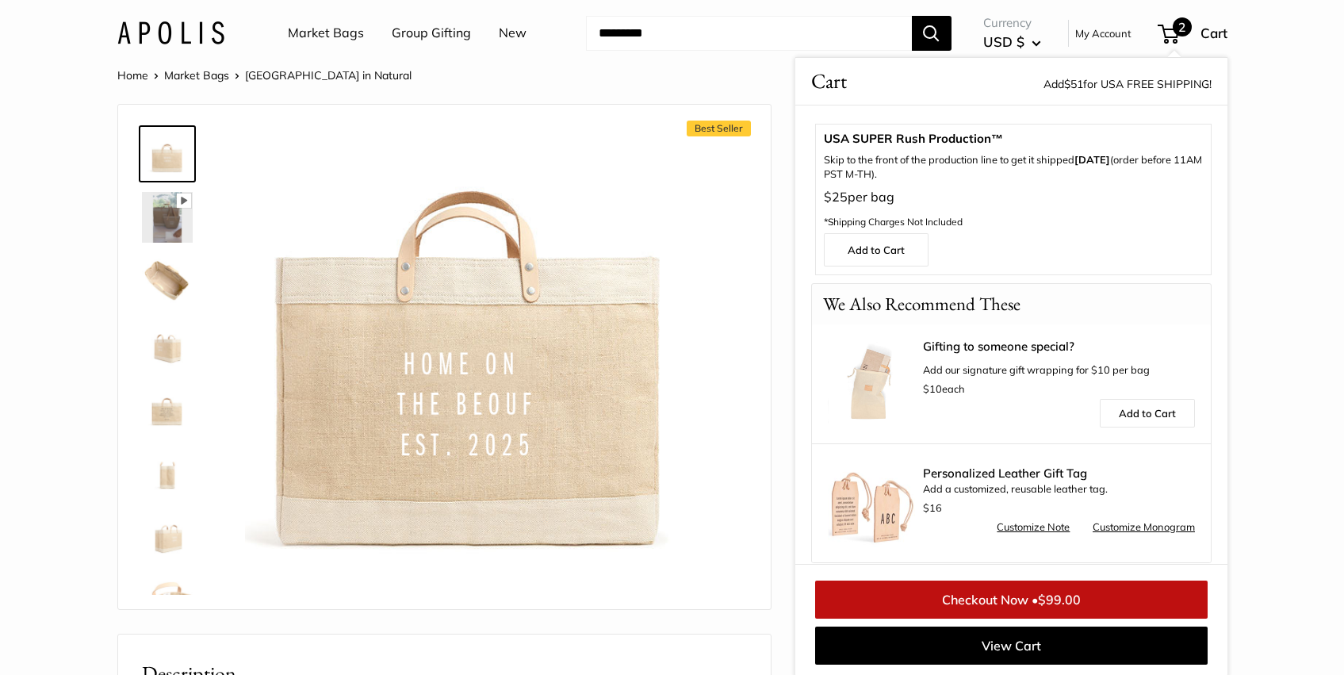
scroll to position [573, 0]
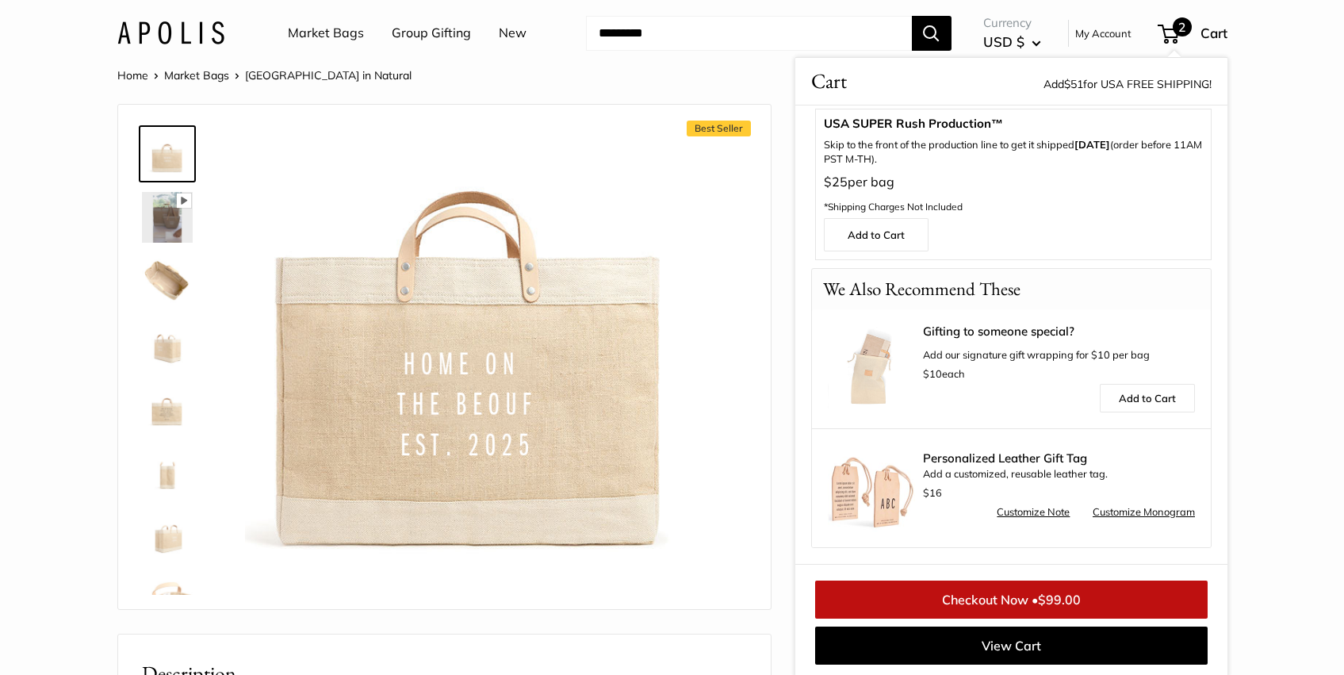
click at [1020, 600] on link "Checkout Now • $99.00" at bounding box center [1011, 599] width 392 height 38
